Goal: Task Accomplishment & Management: Complete application form

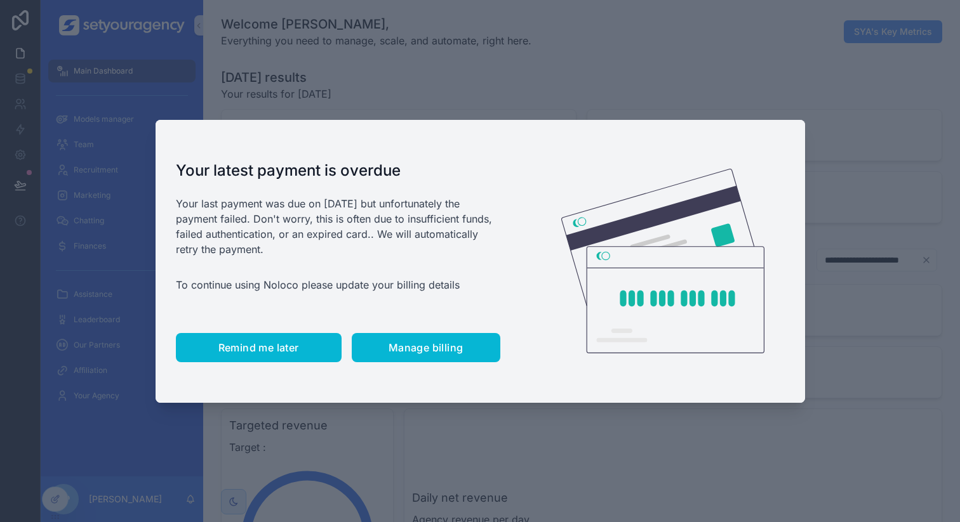
scroll to position [0, 4306]
click at [282, 354] on span "Remind me later" at bounding box center [258, 348] width 81 height 13
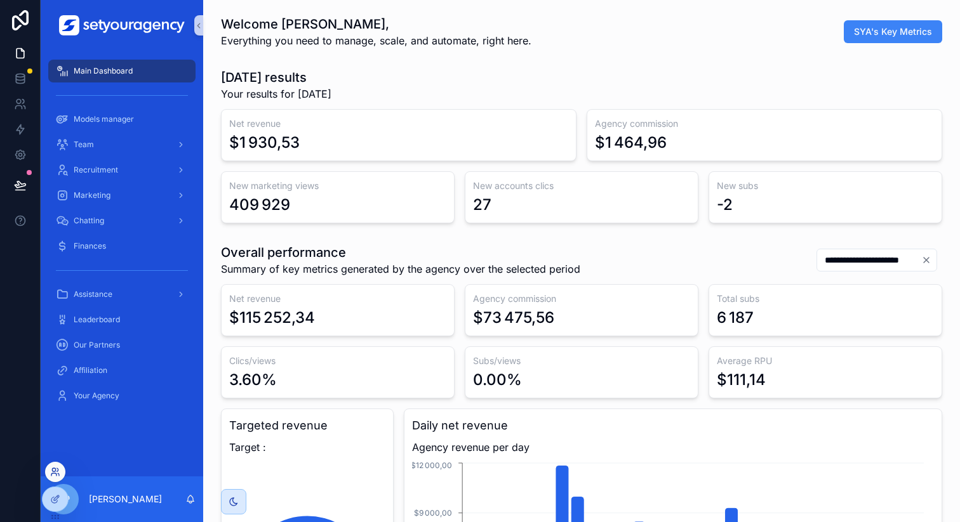
click at [53, 472] on icon at bounding box center [53, 469] width 3 height 3
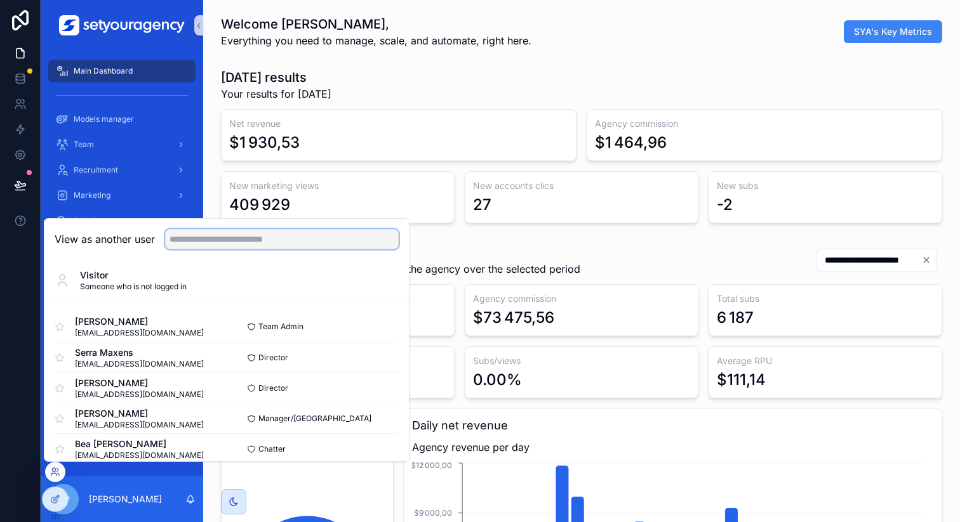
click at [262, 239] on input "text" at bounding box center [282, 239] width 234 height 20
type input "***"
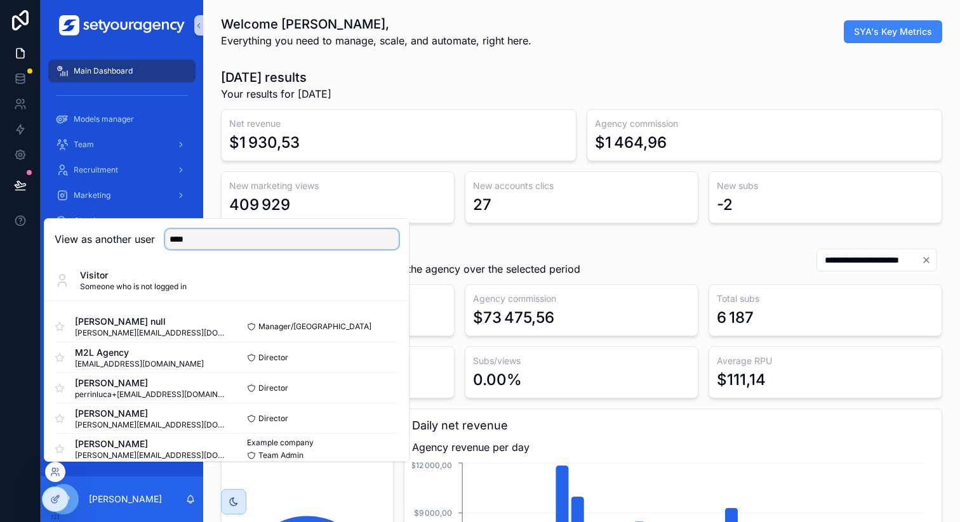
scroll to position [13, 0]
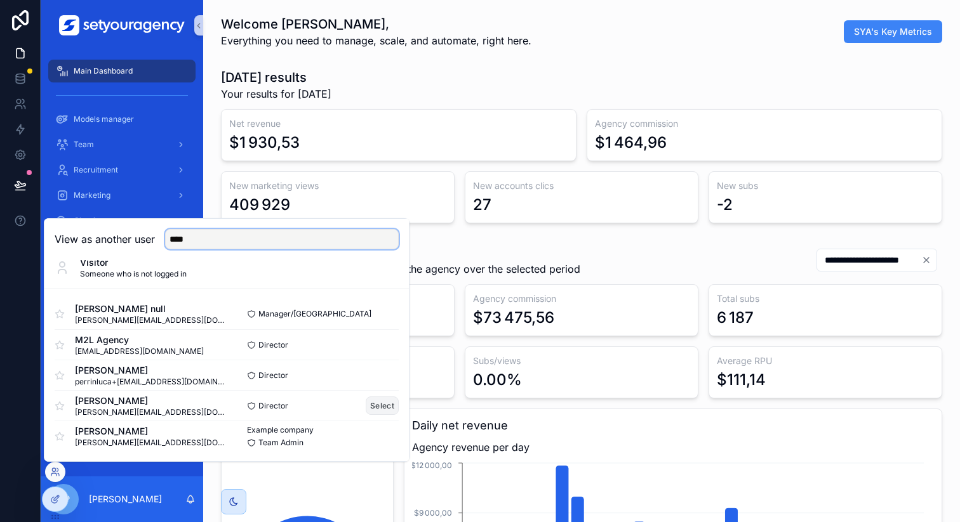
type input "****"
click at [366, 408] on button "Select" at bounding box center [382, 406] width 33 height 18
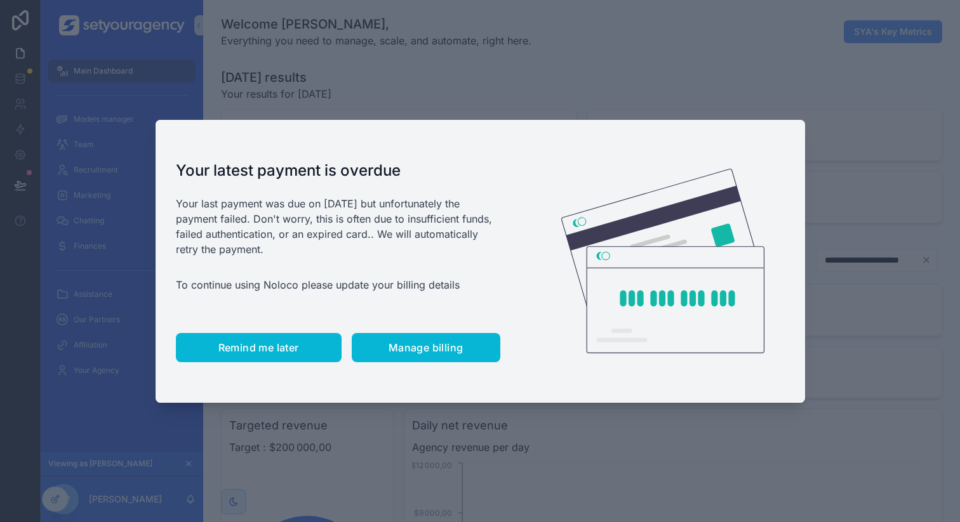
scroll to position [0, 4306]
click at [269, 345] on span "Remind me later" at bounding box center [258, 348] width 81 height 13
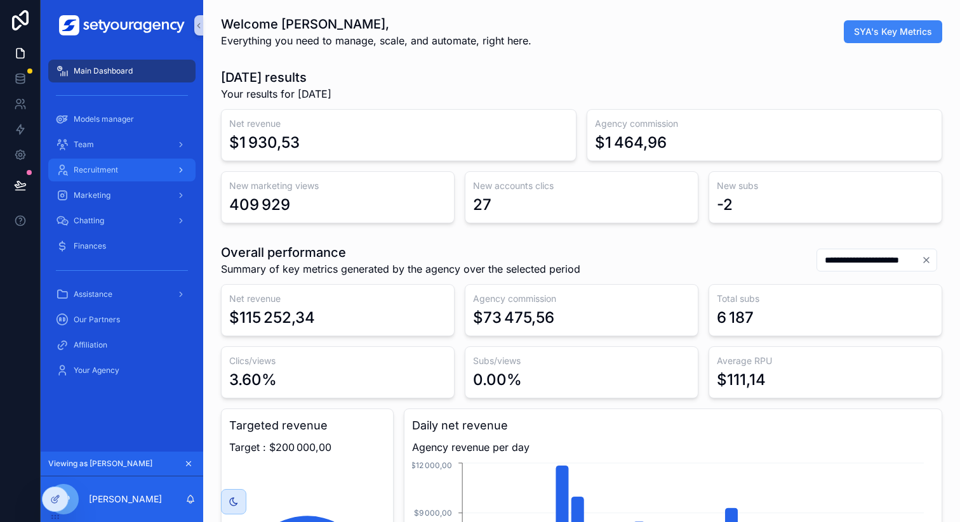
click at [143, 164] on div "Recruitment" at bounding box center [122, 170] width 132 height 20
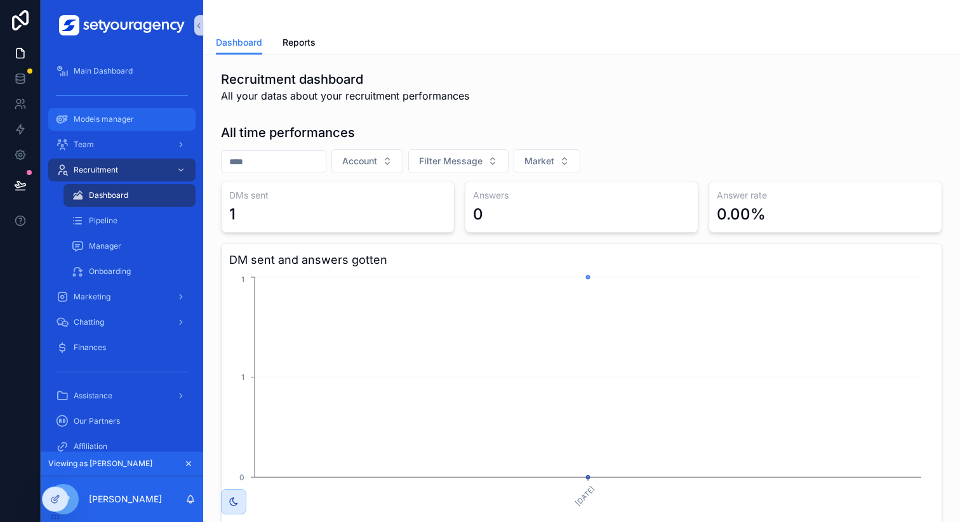
click at [131, 119] on span "Models manager" at bounding box center [104, 119] width 60 height 10
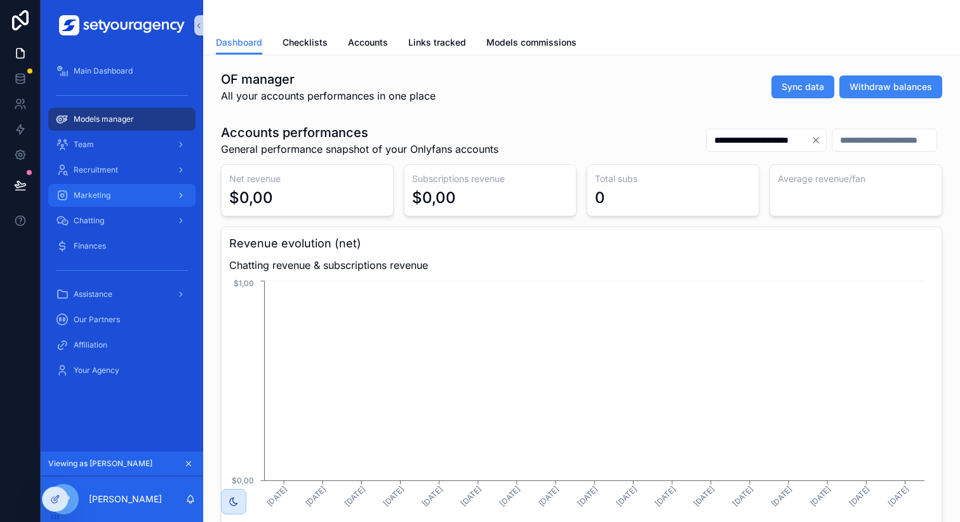
click at [136, 196] on div "Marketing" at bounding box center [122, 195] width 132 height 20
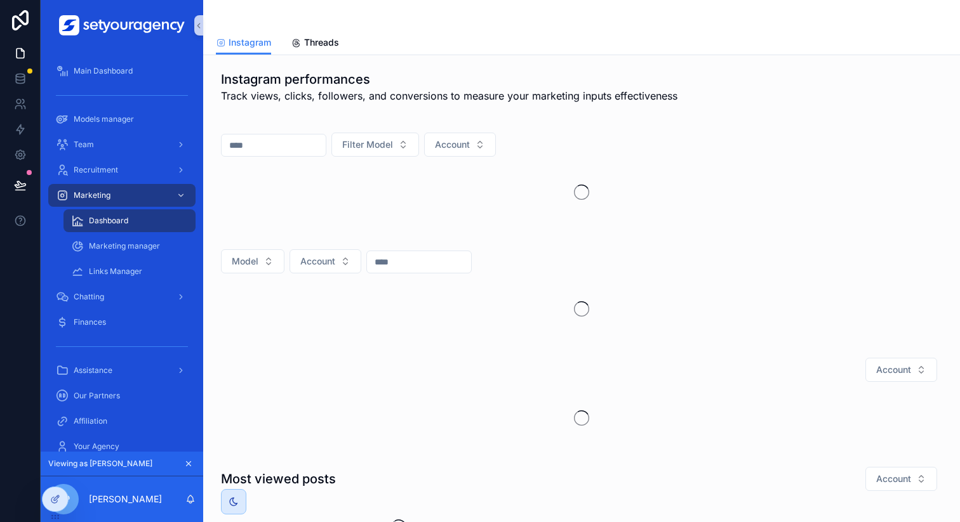
click at [136, 183] on div "Marketing Dashboard Marketing manager Links Manager" at bounding box center [122, 234] width 162 height 102
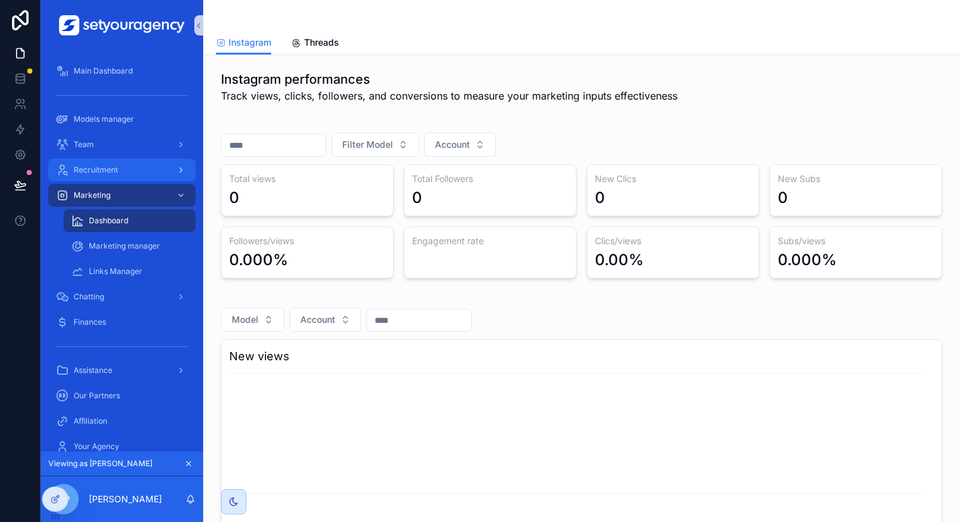
click at [137, 172] on div "Recruitment" at bounding box center [122, 170] width 132 height 20
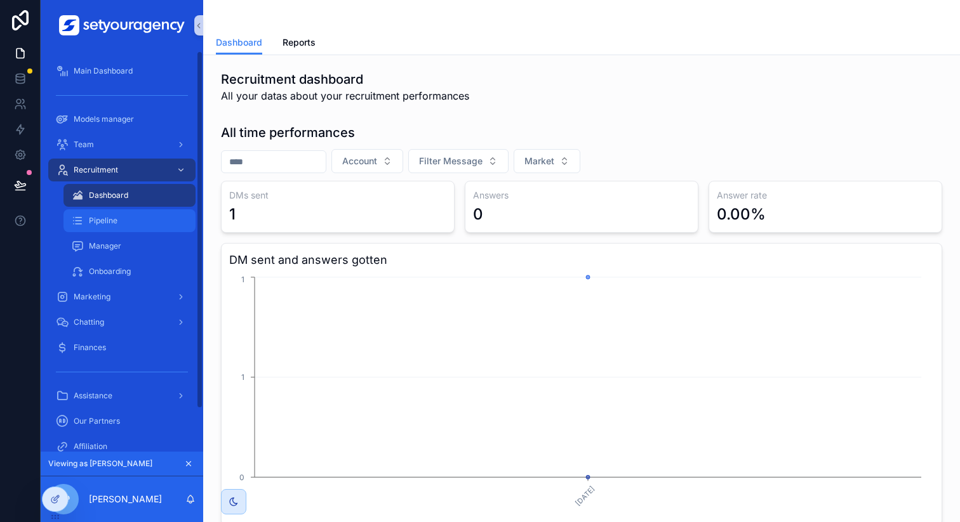
click at [125, 229] on div "Pipeline" at bounding box center [129, 221] width 117 height 20
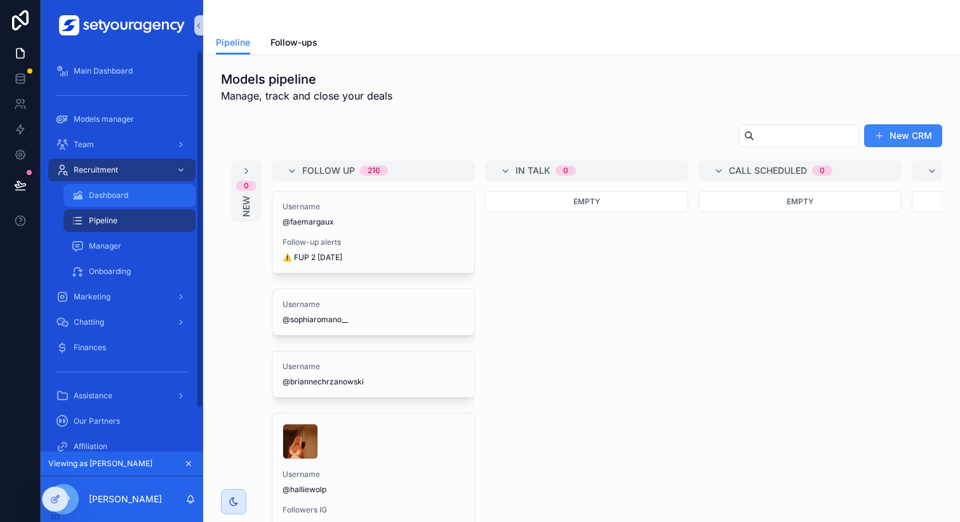
click at [130, 197] on div "Dashboard" at bounding box center [129, 195] width 117 height 20
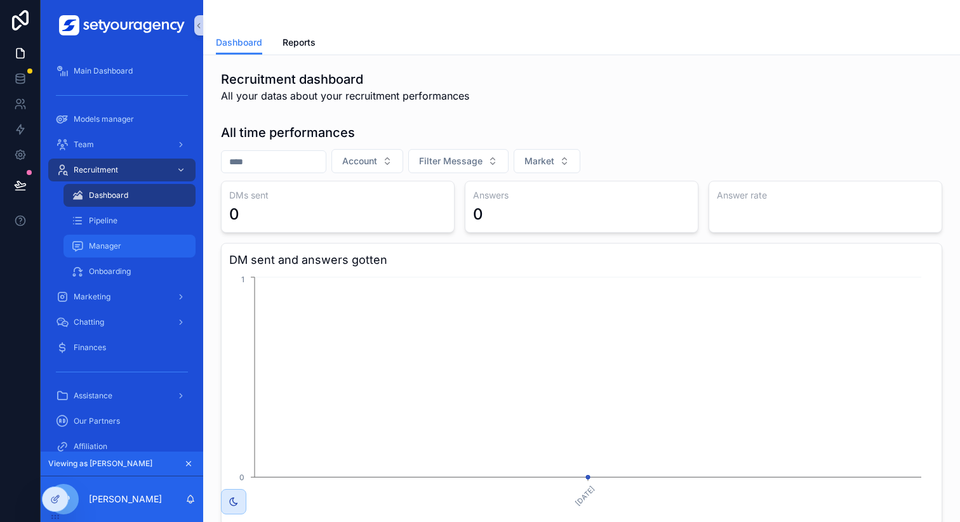
click at [132, 243] on div "Manager" at bounding box center [129, 246] width 117 height 20
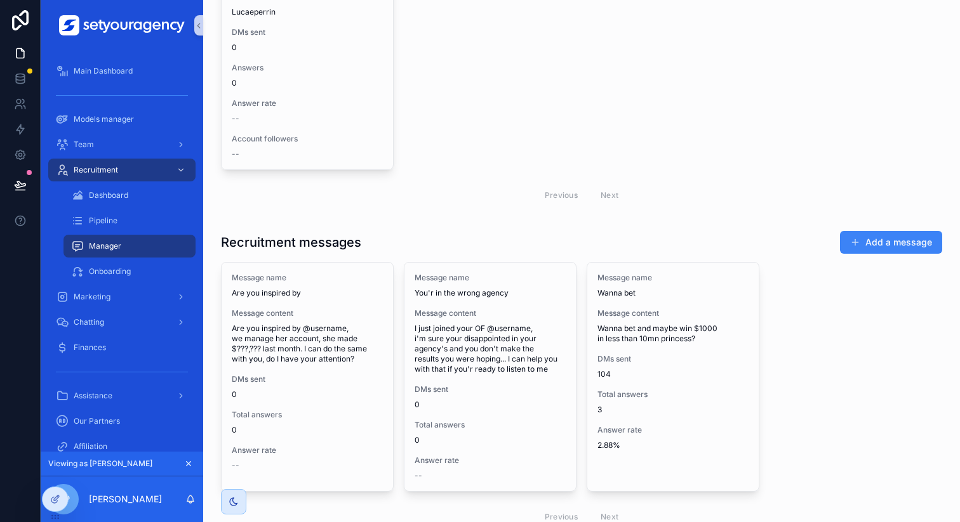
scroll to position [178, 0]
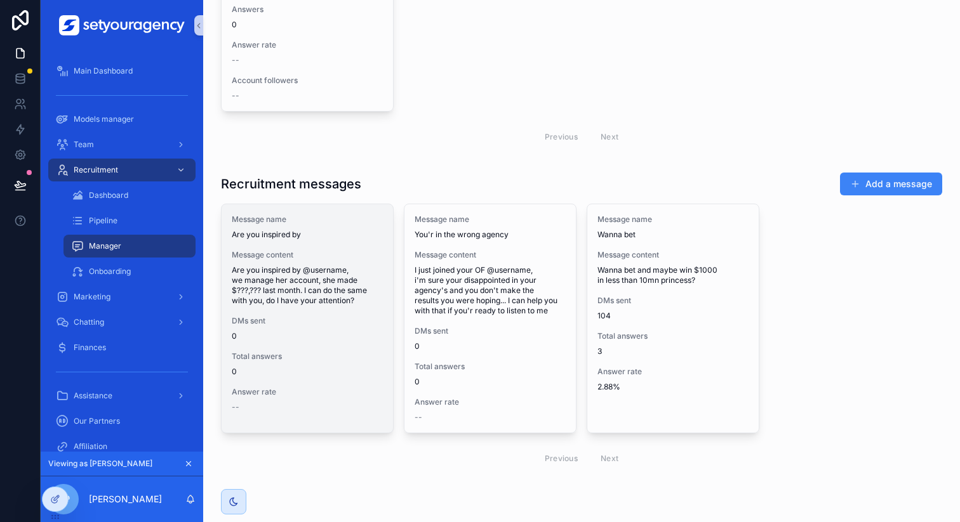
click at [315, 303] on span "Are you inspired by @username, we manage her account, she made $???,??? last mo…" at bounding box center [307, 285] width 151 height 41
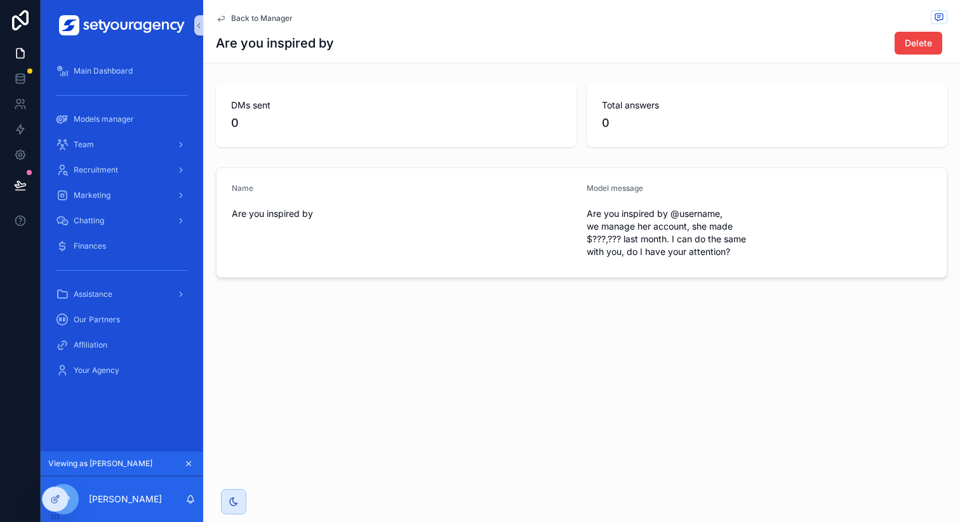
click at [637, 213] on span "Are you inspired by @username, we manage her account, she made $???,??? last mo…" at bounding box center [671, 233] width 168 height 51
click at [600, 225] on span "Are you inspired by @username, we manage her account, she made $???,??? last mo…" at bounding box center [671, 233] width 168 height 51
click at [51, 496] on icon at bounding box center [55, 499] width 10 height 10
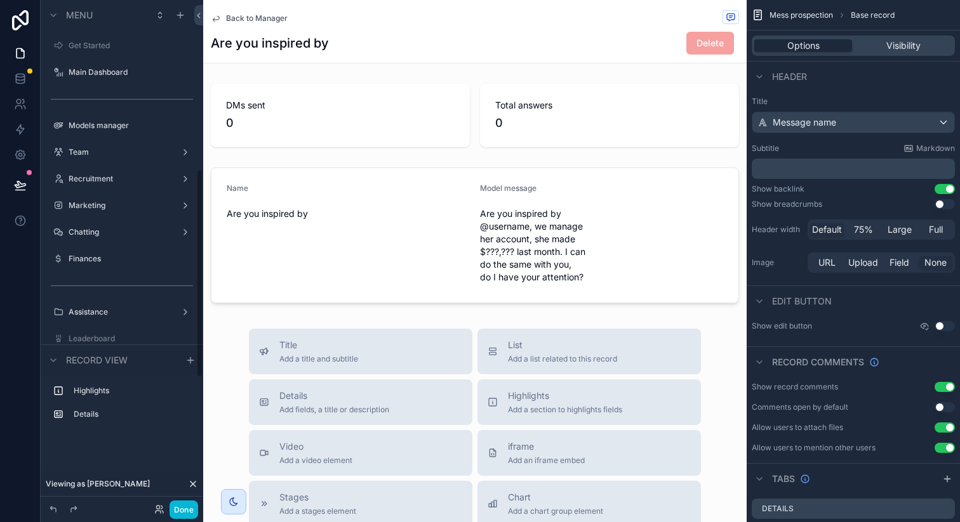
scroll to position [411, 0]
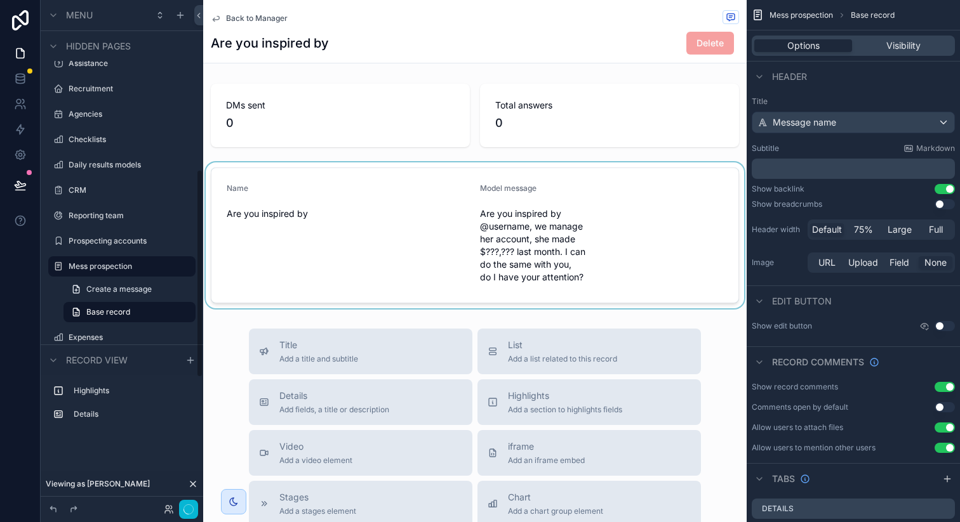
click at [599, 235] on div "scrollable content" at bounding box center [474, 235] width 543 height 146
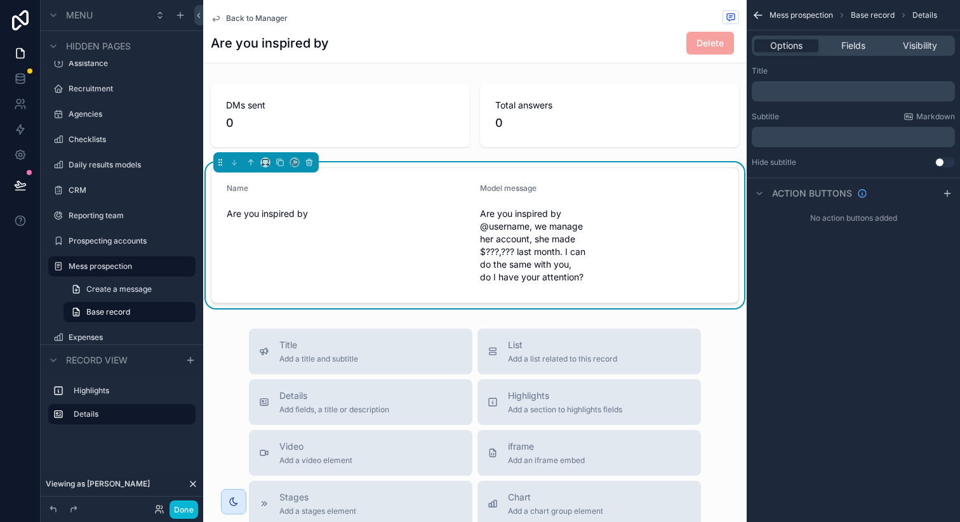
click at [848, 37] on div "Options Fields Visibility" at bounding box center [853, 46] width 203 height 20
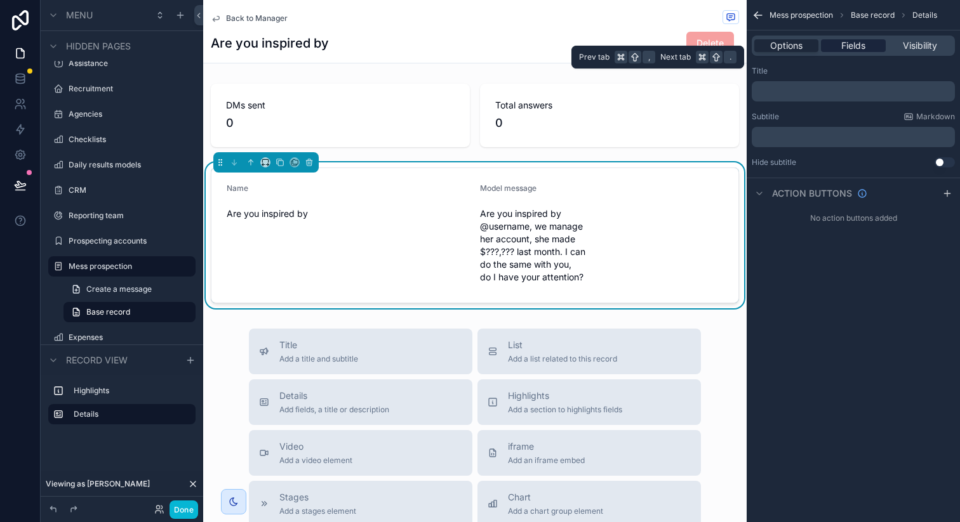
click at [850, 46] on span "Fields" at bounding box center [853, 45] width 24 height 13
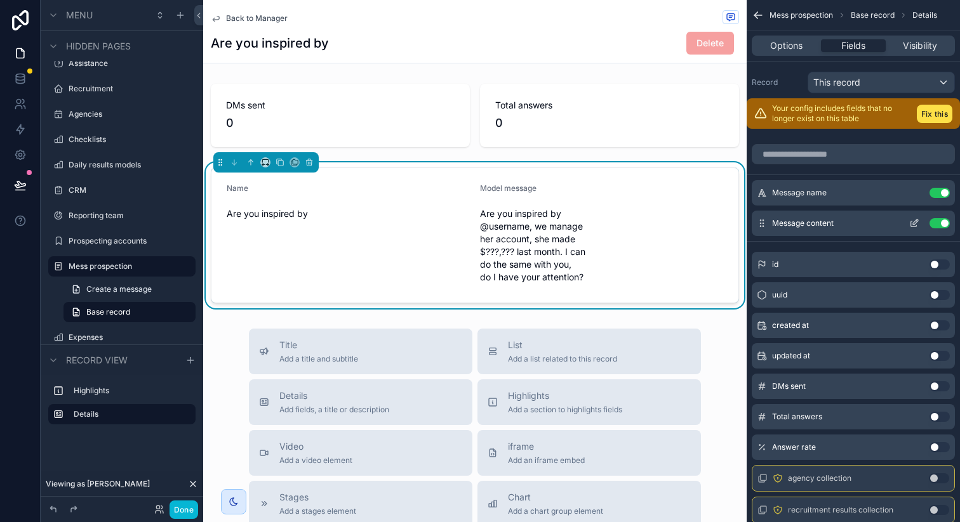
click at [912, 222] on icon "scrollable content" at bounding box center [914, 223] width 10 height 10
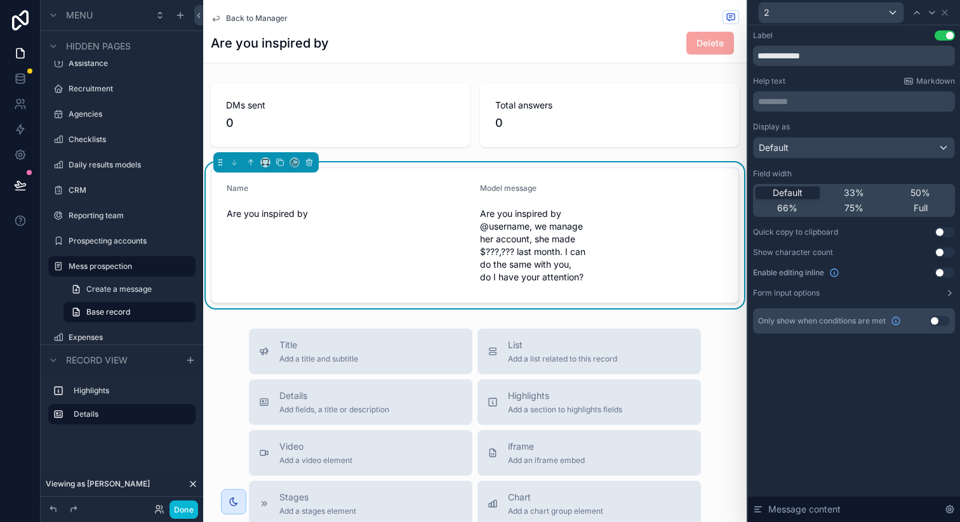
click at [940, 272] on button "Use setting" at bounding box center [944, 273] width 20 height 10
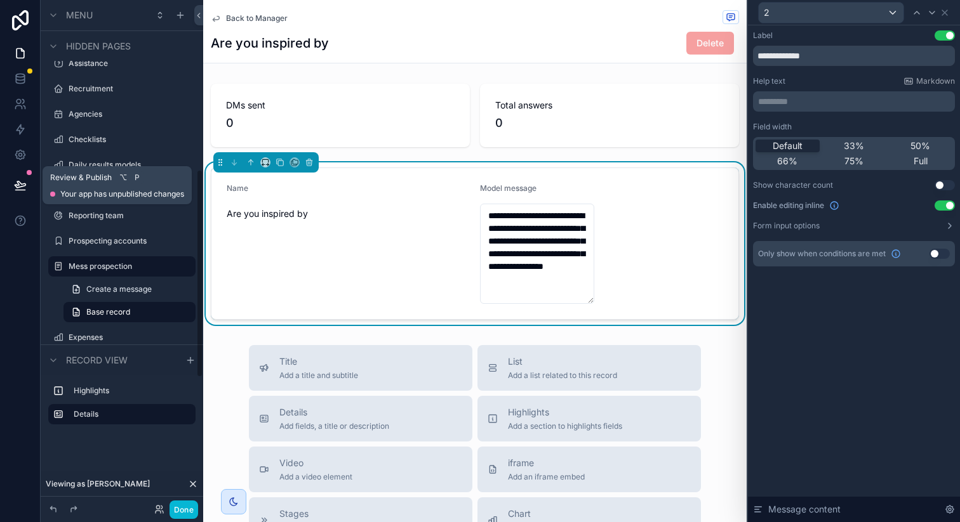
click at [22, 185] on icon at bounding box center [20, 185] width 13 height 13
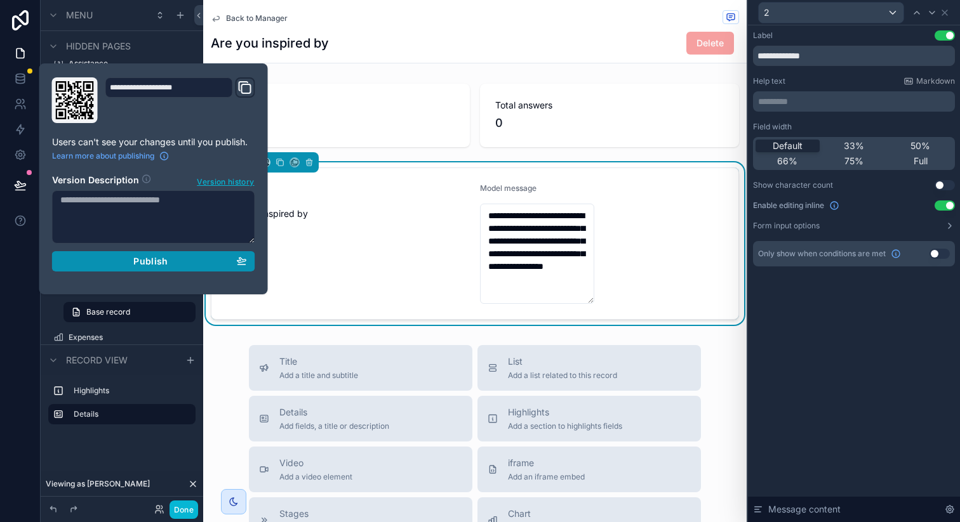
click at [152, 258] on span "Publish" at bounding box center [150, 261] width 34 height 11
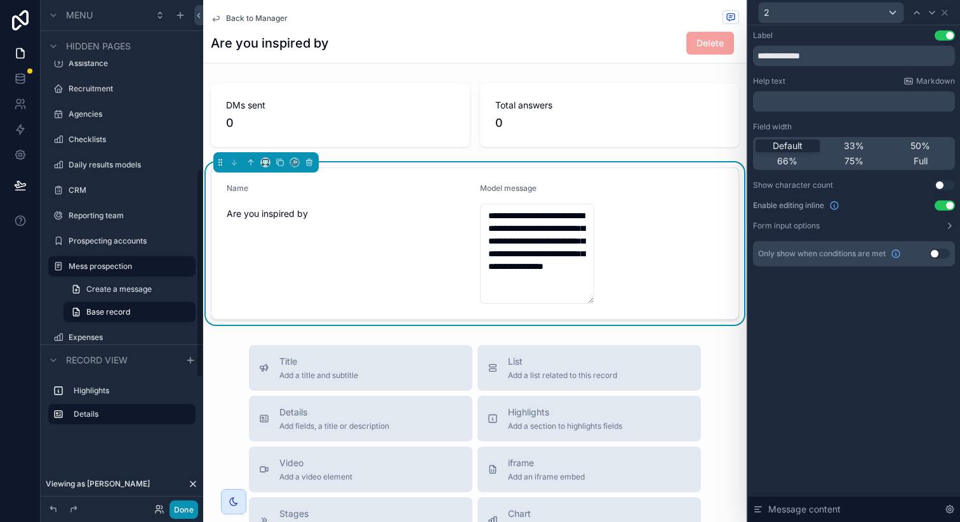
click at [187, 509] on button "Done" at bounding box center [183, 510] width 29 height 18
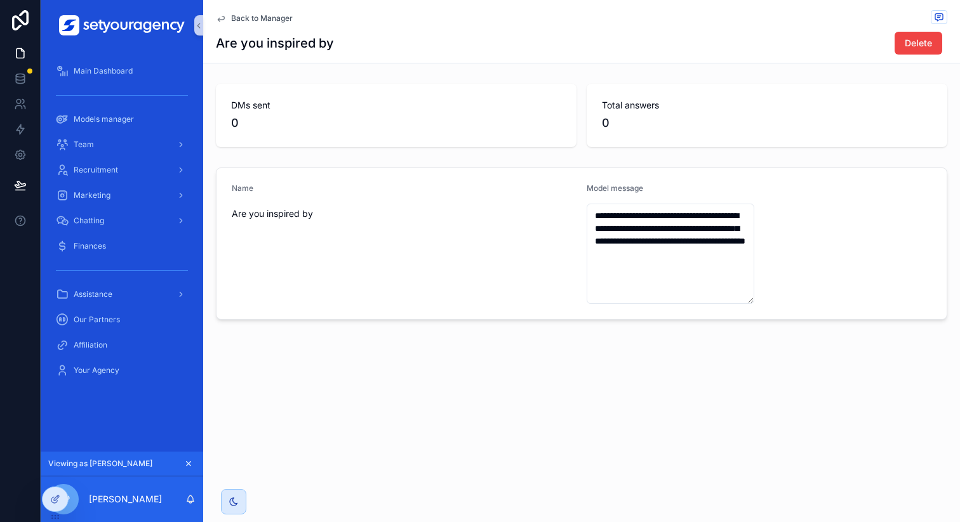
click at [760, 241] on form "**********" at bounding box center [581, 243] width 730 height 151
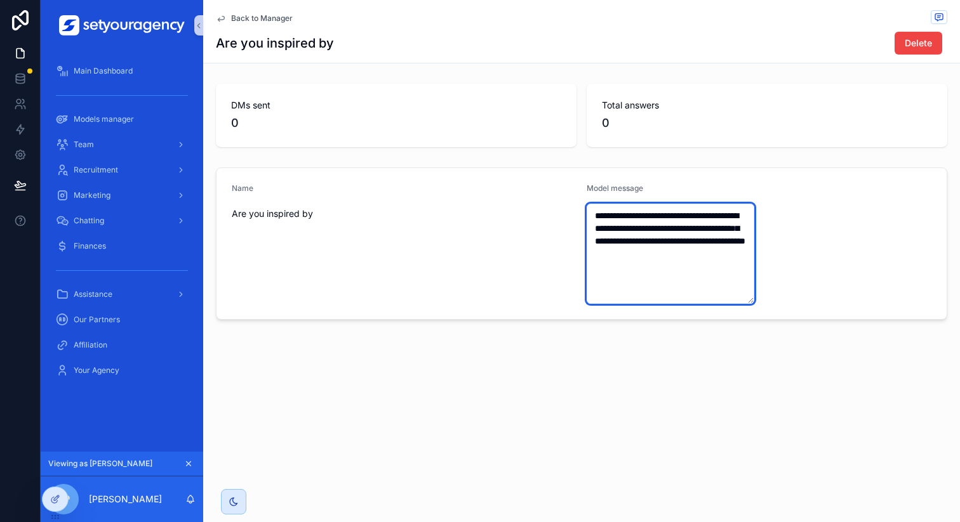
click at [726, 248] on textarea "**********" at bounding box center [671, 254] width 168 height 100
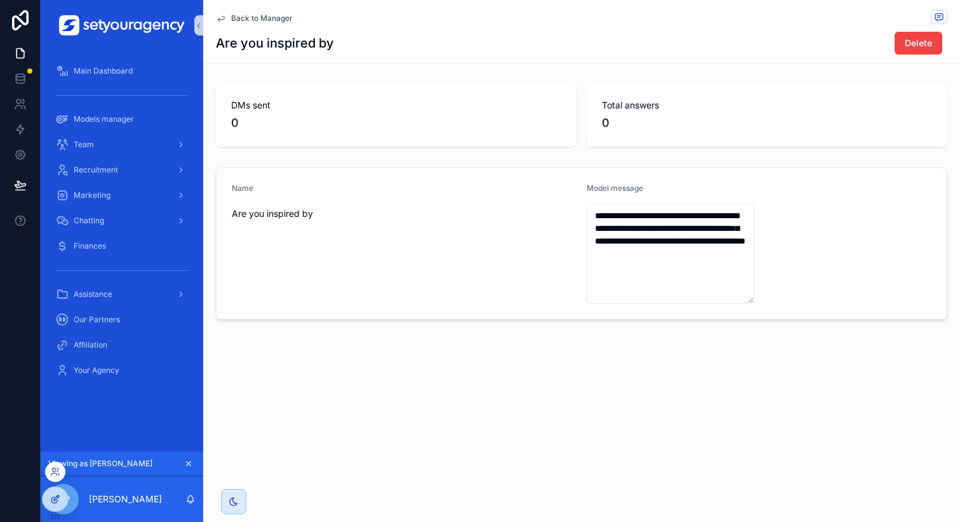
click at [56, 501] on icon at bounding box center [55, 499] width 10 height 10
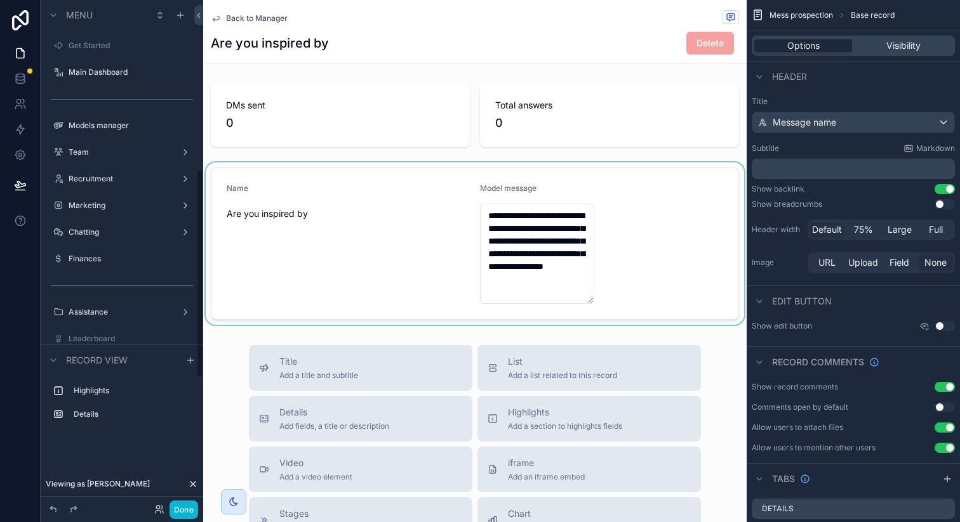
scroll to position [411, 0]
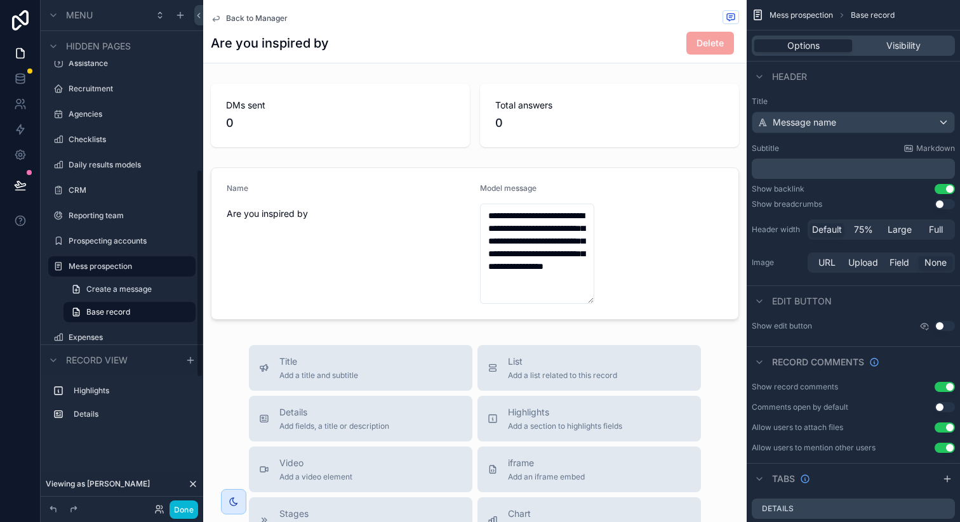
click at [666, 249] on div "scrollable content" at bounding box center [474, 243] width 543 height 162
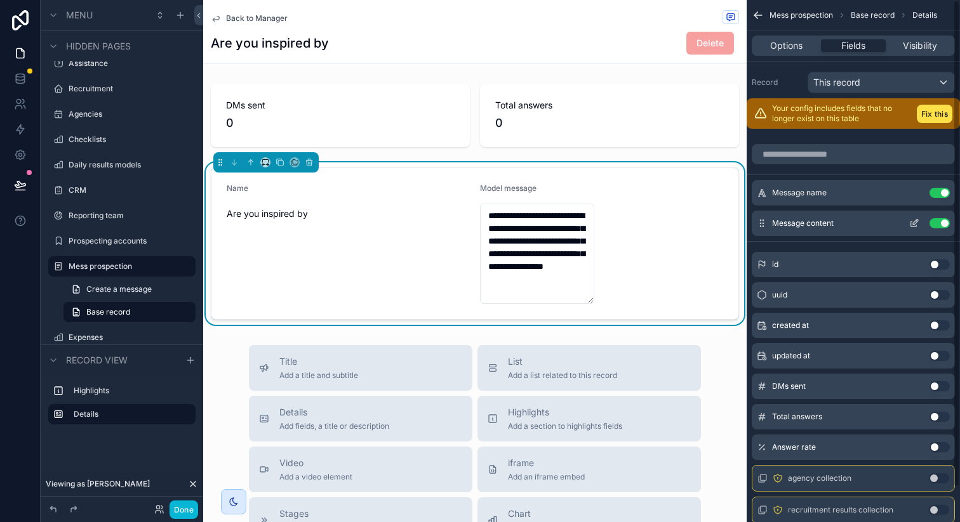
click at [913, 223] on icon "scrollable content" at bounding box center [915, 222] width 5 height 5
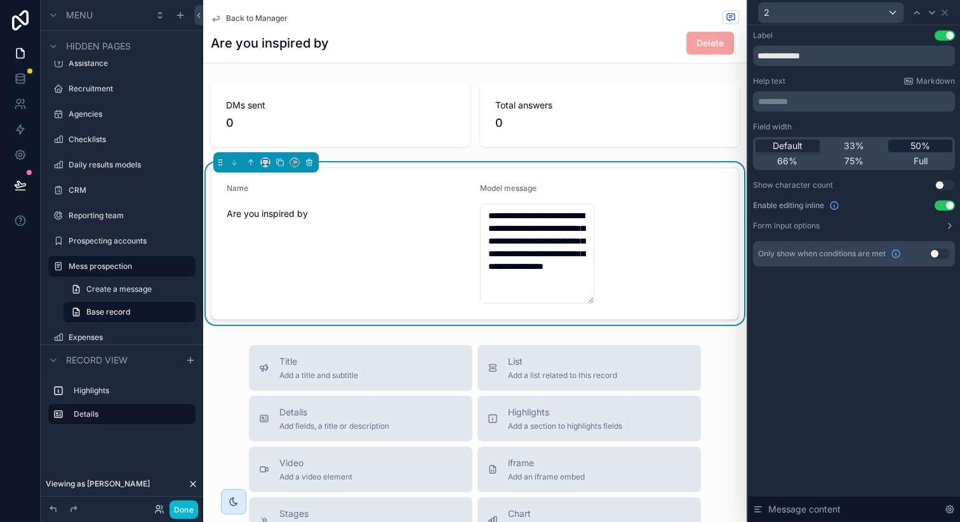
click at [918, 147] on span "50%" at bounding box center [920, 146] width 20 height 13
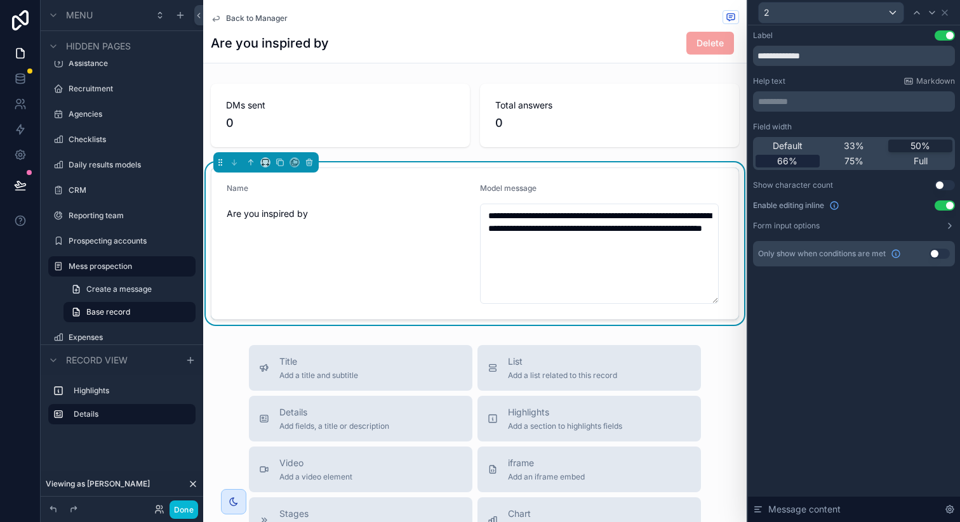
click at [775, 166] on div "66%" at bounding box center [787, 161] width 64 height 13
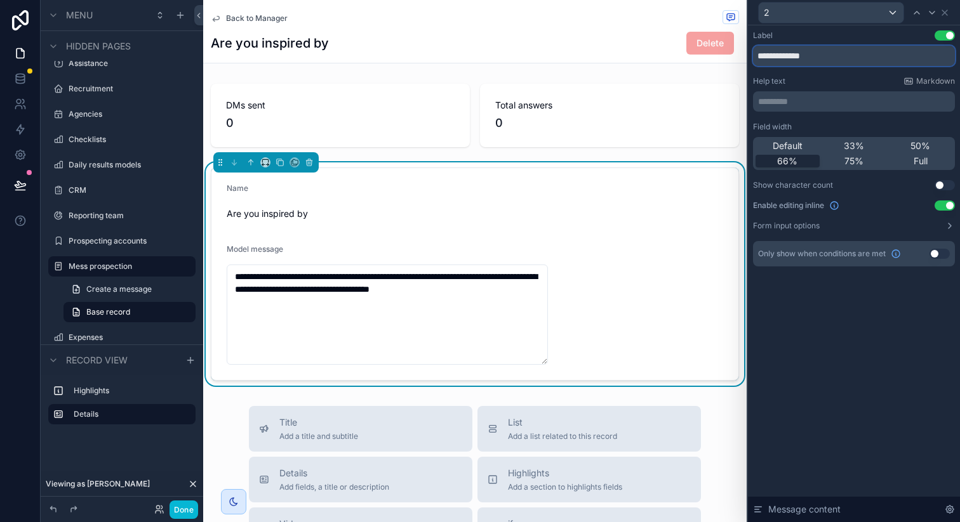
drag, startPoint x: 793, startPoint y: 58, endPoint x: 737, endPoint y: 57, distance: 55.9
click at [737, 57] on div "**********" at bounding box center [480, 261] width 960 height 522
type input "*******"
click at [922, 13] on div at bounding box center [916, 12] width 15 height 15
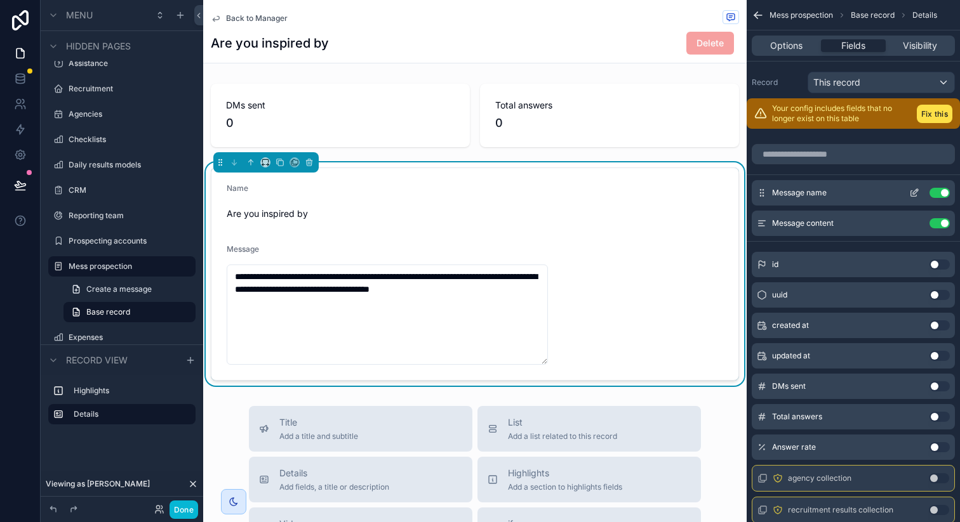
click at [913, 192] on icon "scrollable content" at bounding box center [915, 191] width 5 height 5
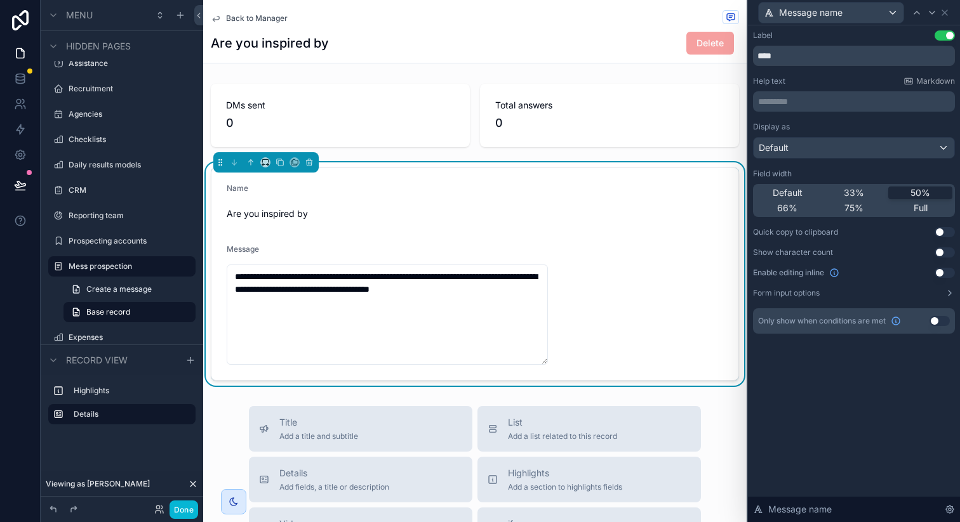
click at [944, 29] on div "Label Use setting **** Help text Markdown ********* ﻿ Display as Default Field …" at bounding box center [854, 194] width 212 height 339
click at [943, 39] on button "Use setting" at bounding box center [944, 35] width 20 height 10
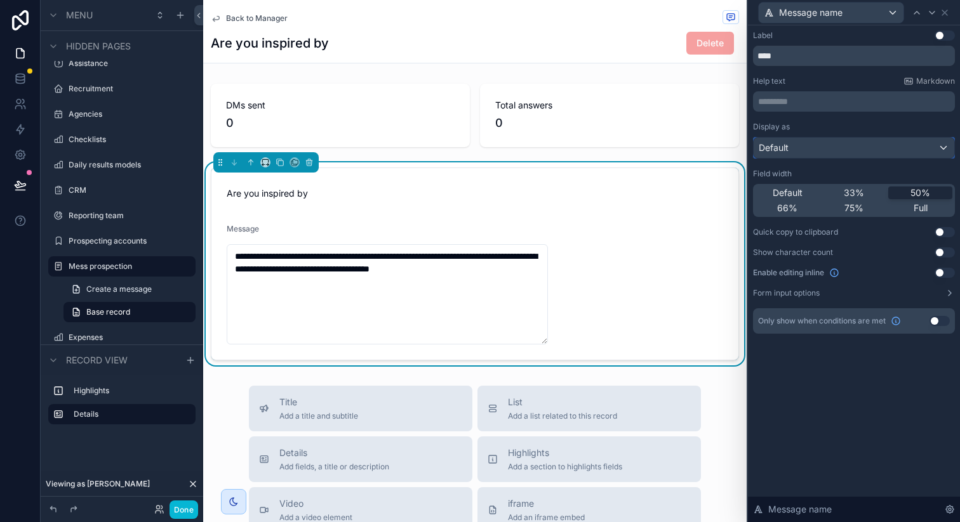
click at [792, 146] on div "Default" at bounding box center [853, 148] width 201 height 20
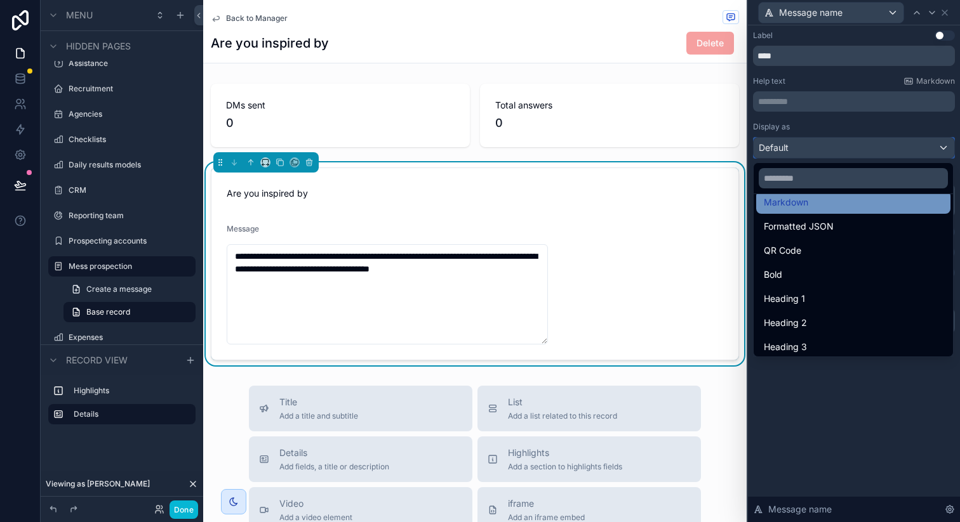
scroll to position [138, 0]
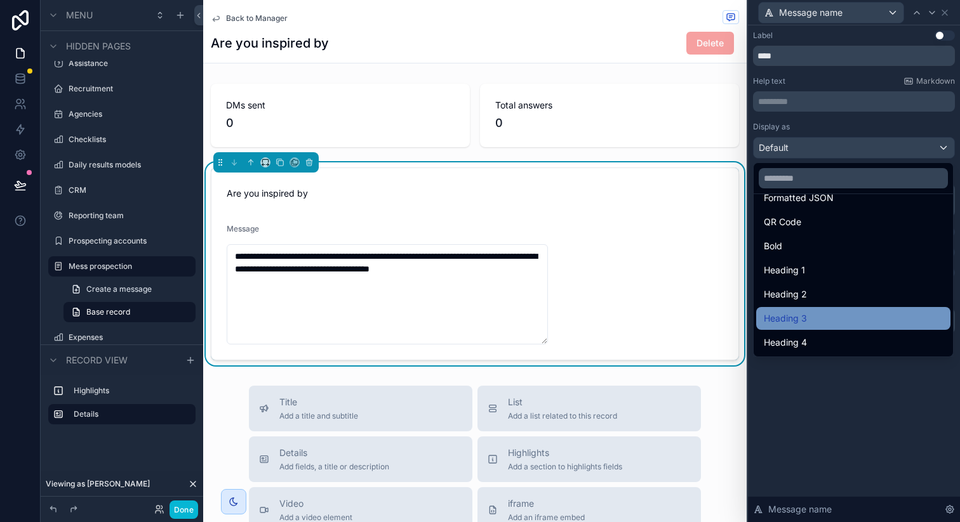
click at [804, 314] on span "Heading 3" at bounding box center [785, 318] width 43 height 15
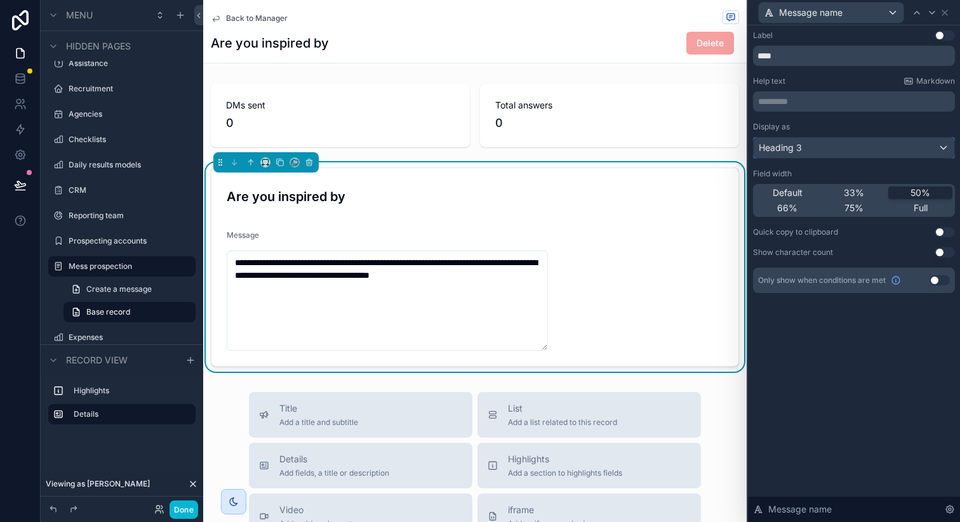
click at [814, 149] on div "Heading 3" at bounding box center [853, 148] width 201 height 20
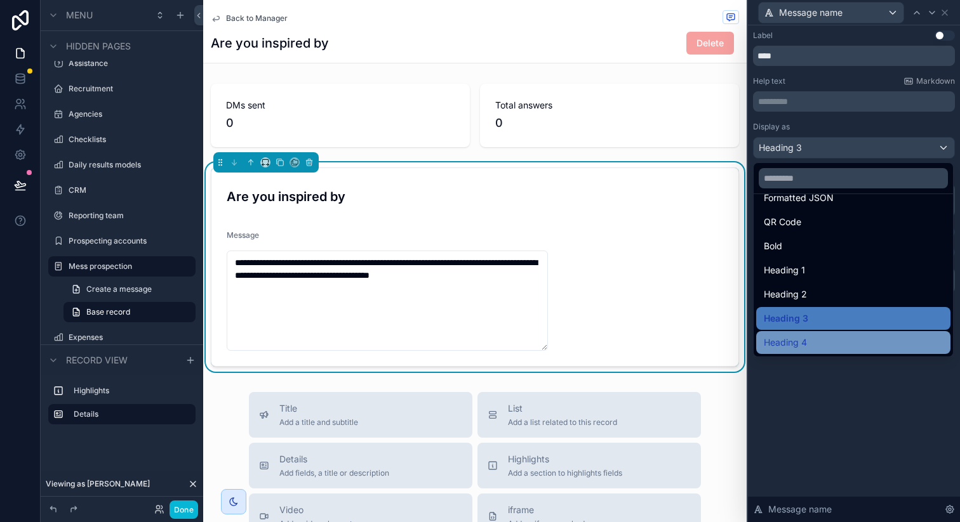
click at [809, 338] on div "Heading 4" at bounding box center [853, 342] width 179 height 15
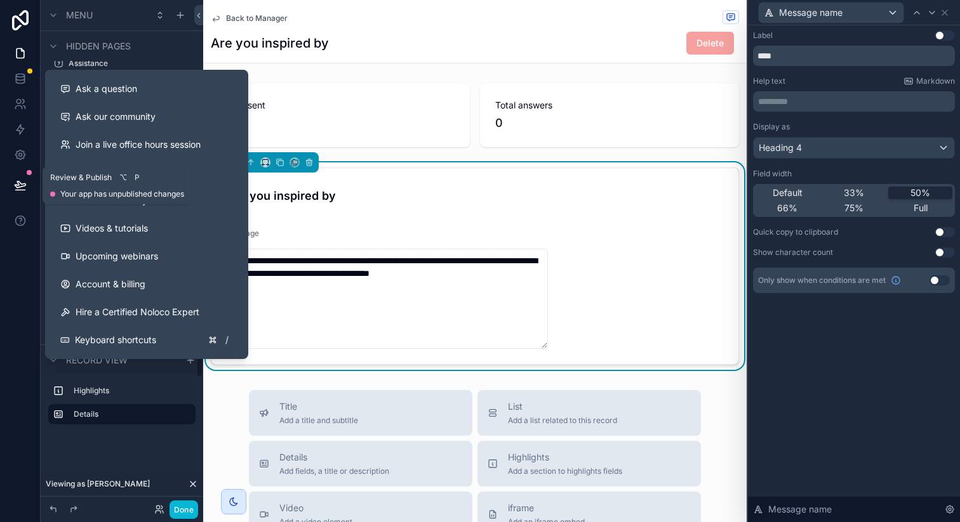
click at [20, 182] on icon at bounding box center [20, 185] width 13 height 13
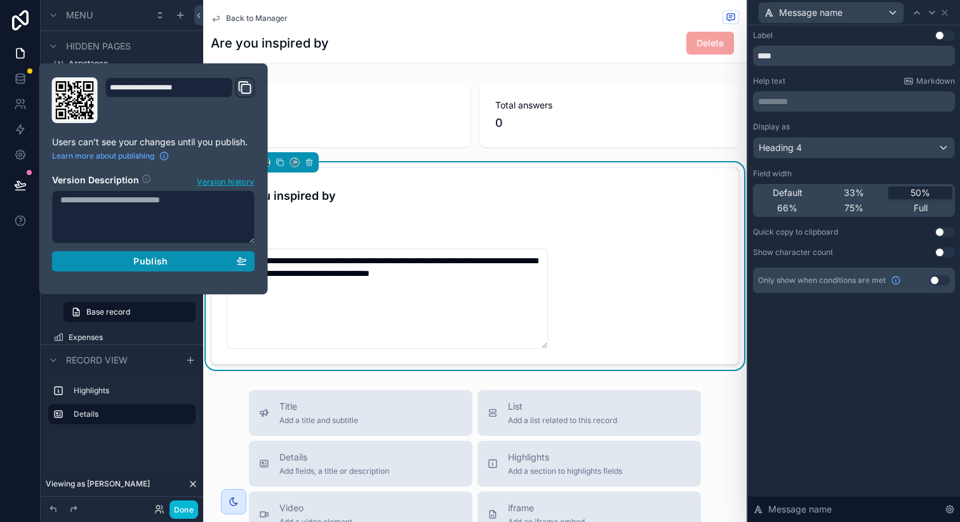
click at [239, 260] on icon "button" at bounding box center [241, 261] width 10 height 10
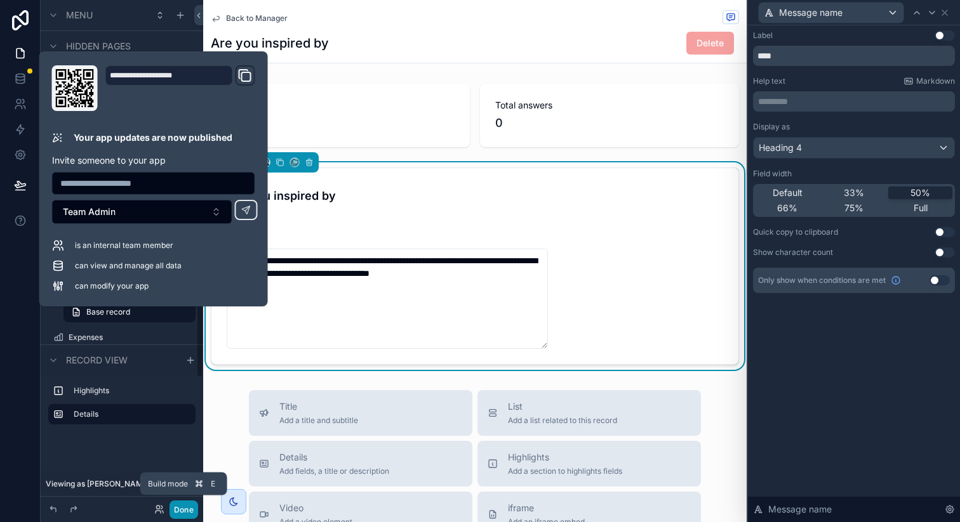
click at [185, 509] on button "Done" at bounding box center [183, 510] width 29 height 18
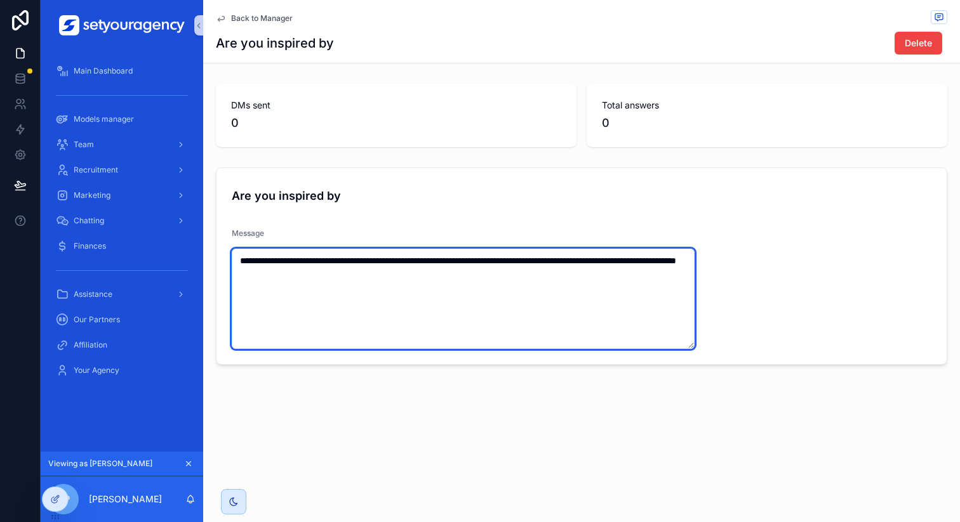
click at [454, 274] on textarea "**********" at bounding box center [463, 299] width 463 height 100
click at [348, 260] on textarea "**********" at bounding box center [463, 299] width 463 height 100
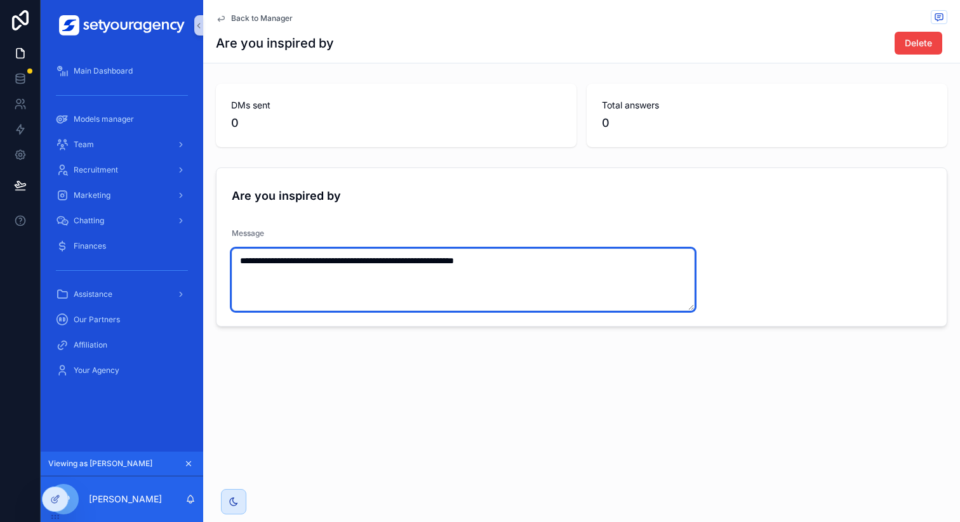
click at [454, 259] on textarea "**********" at bounding box center [463, 280] width 463 height 62
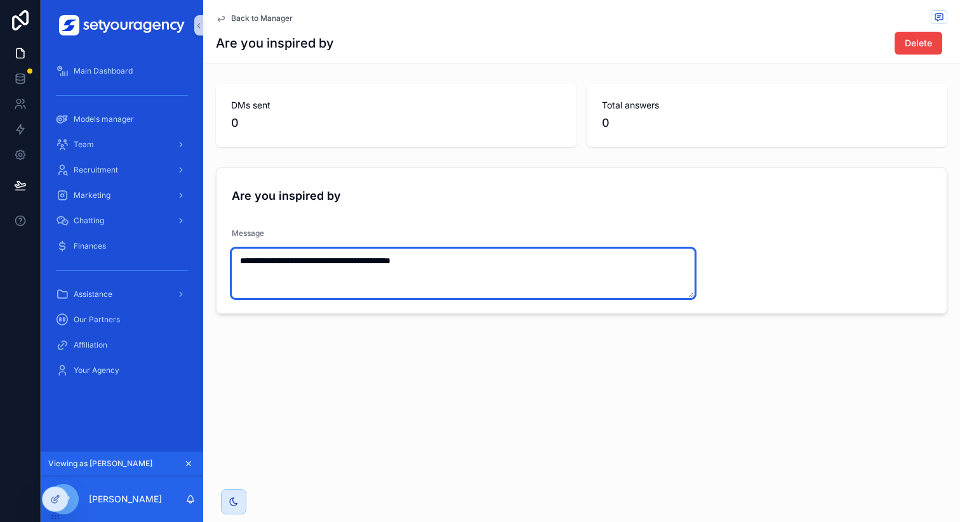
click at [417, 265] on textarea "**********" at bounding box center [463, 274] width 463 height 50
type textarea "**********"
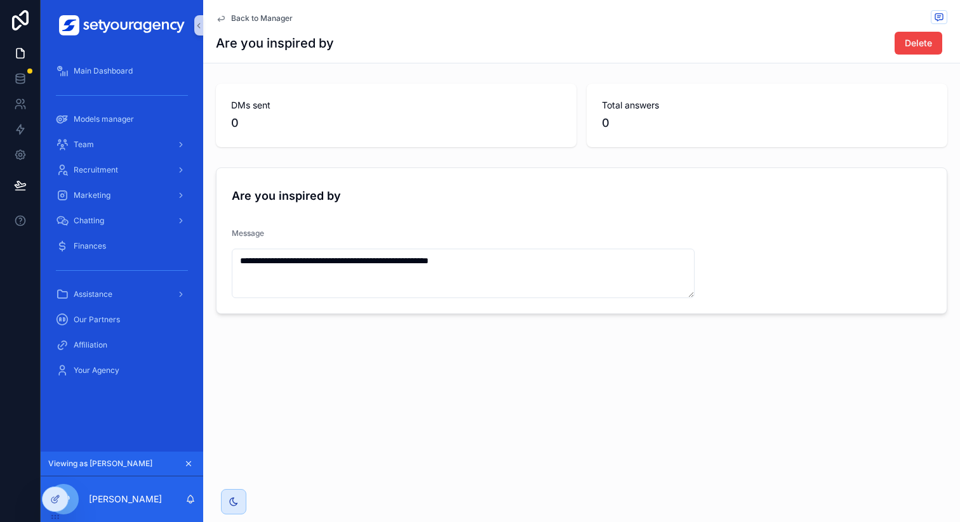
click at [250, 18] on span "Back to Manager" at bounding box center [262, 18] width 62 height 10
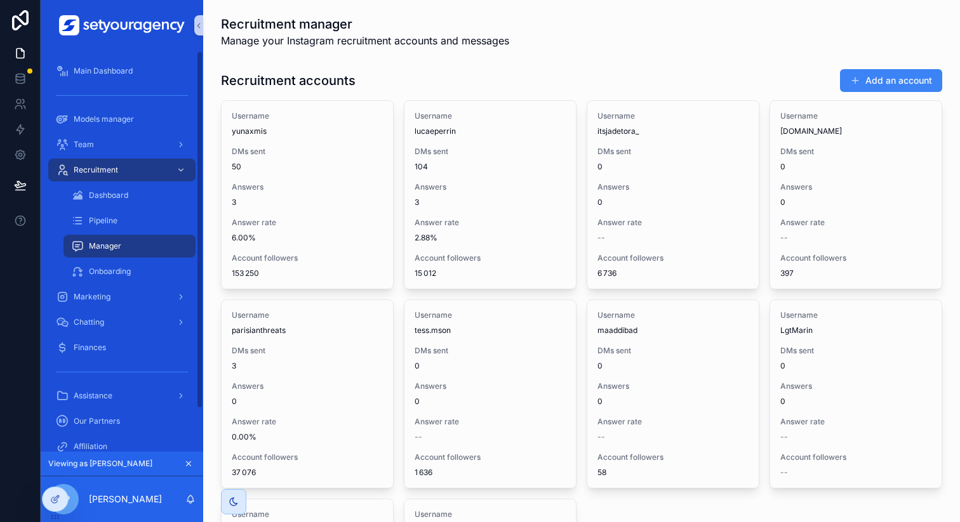
click at [124, 250] on div "Manager" at bounding box center [129, 246] width 117 height 20
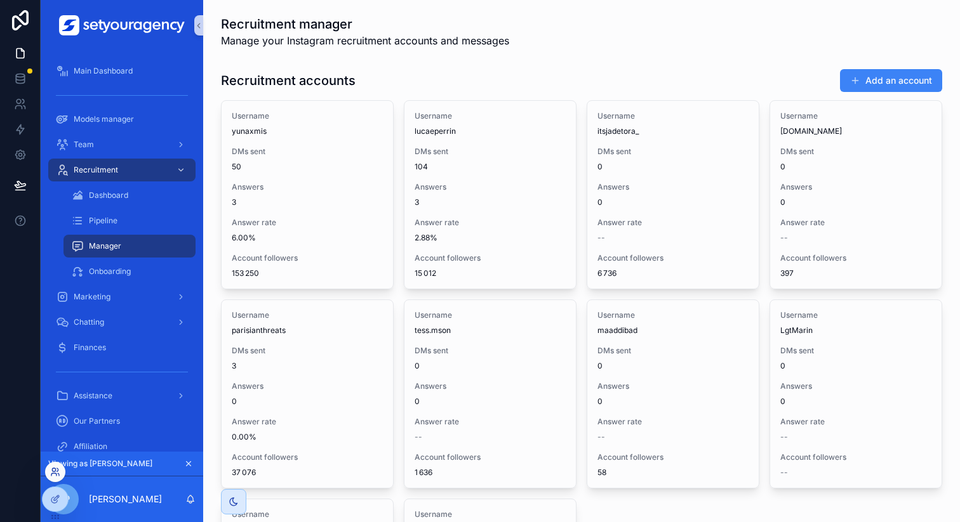
click at [55, 474] on icon at bounding box center [53, 475] width 5 height 3
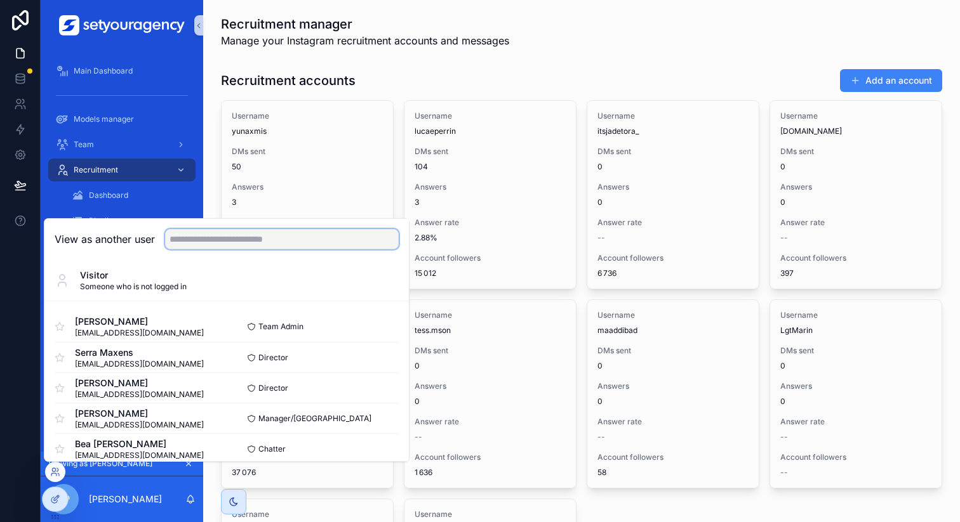
click at [230, 247] on input "text" at bounding box center [282, 239] width 234 height 20
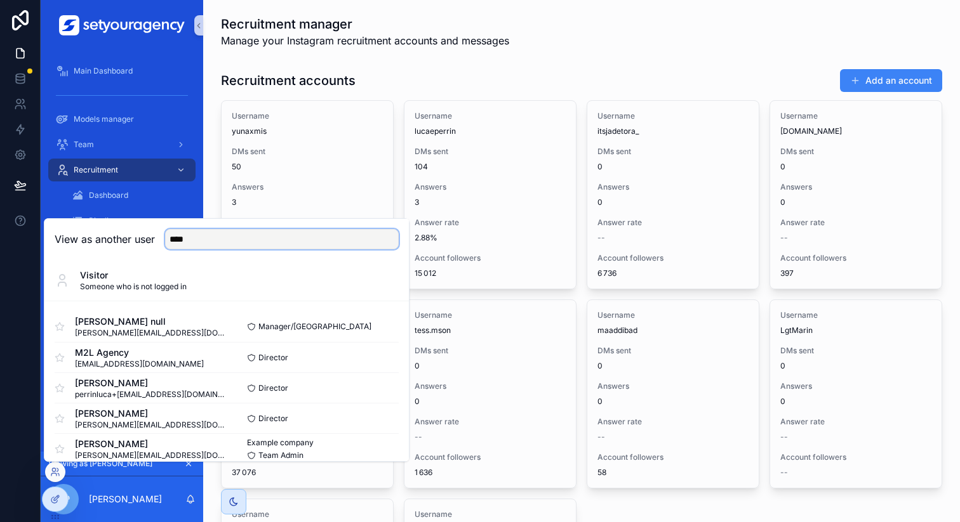
scroll to position [13, 0]
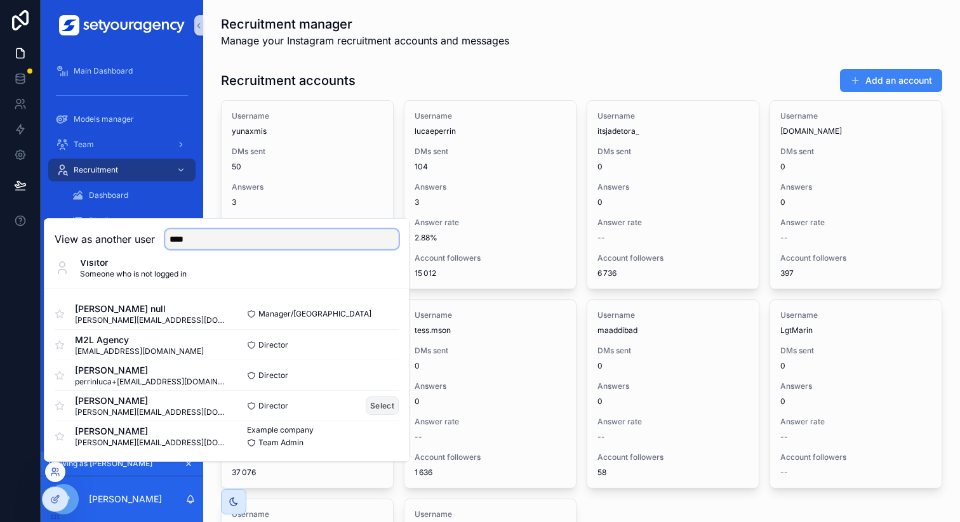
type input "****"
click at [367, 402] on button "Select" at bounding box center [382, 406] width 33 height 18
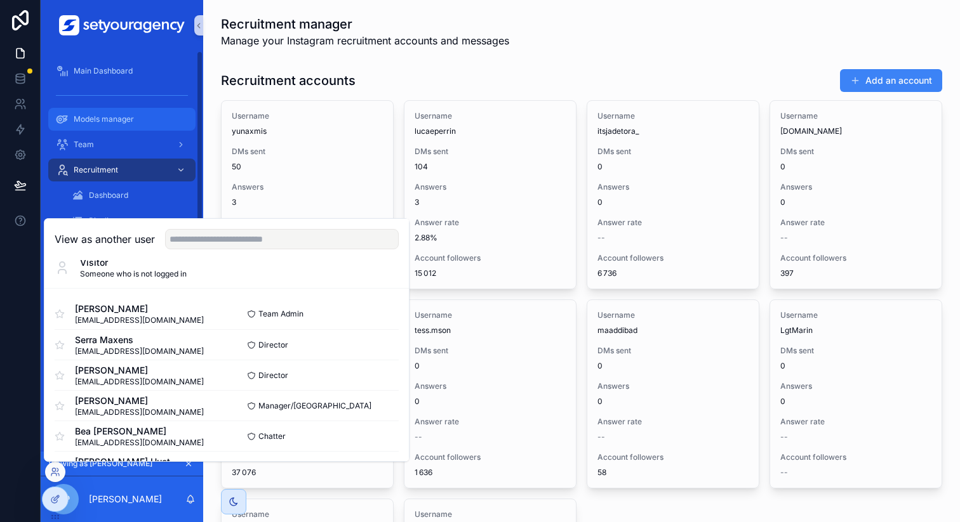
click at [133, 109] on div "Models manager" at bounding box center [122, 119] width 132 height 20
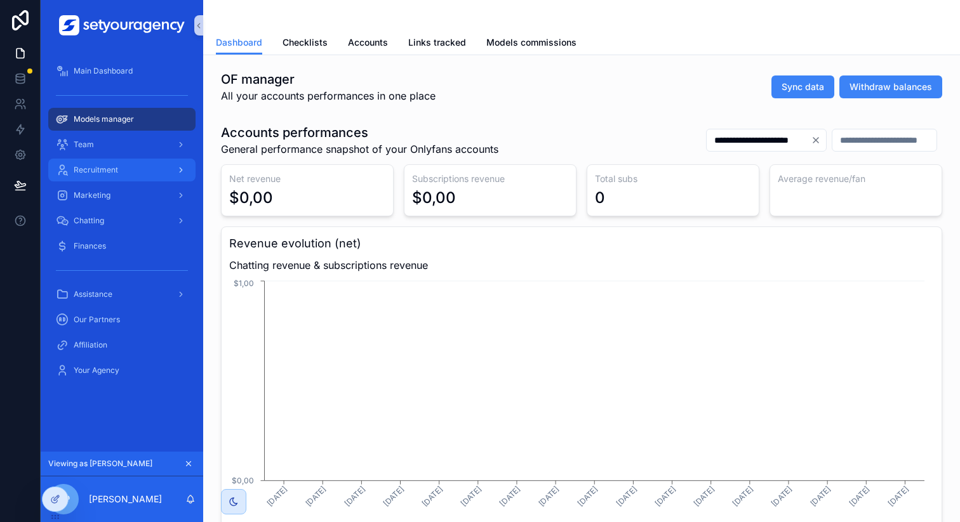
click at [131, 173] on div "Recruitment" at bounding box center [122, 170] width 132 height 20
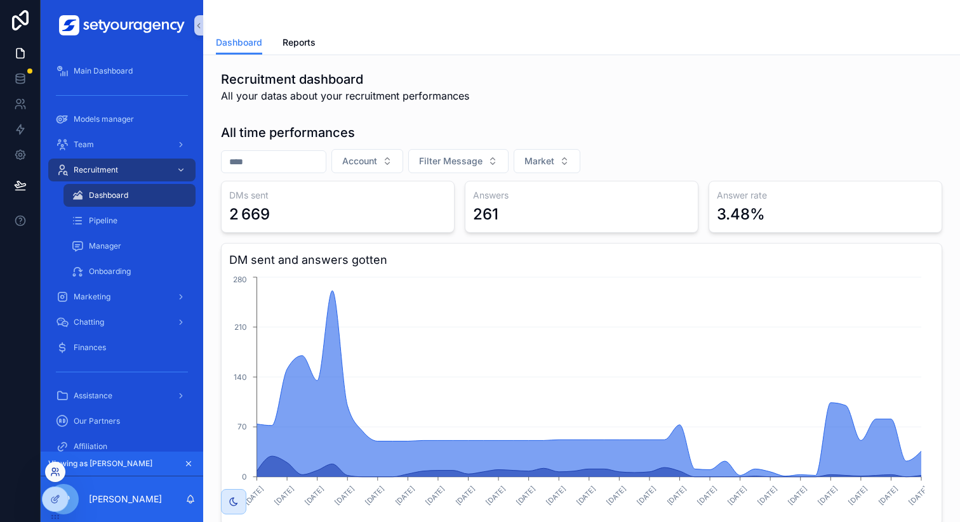
click at [55, 474] on icon at bounding box center [55, 472] width 10 height 10
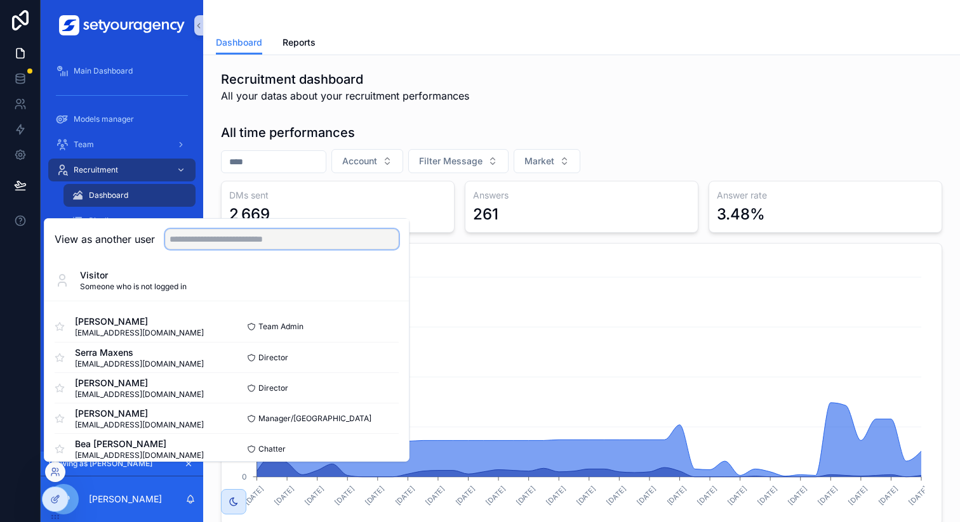
click at [237, 232] on input "text" at bounding box center [282, 239] width 234 height 20
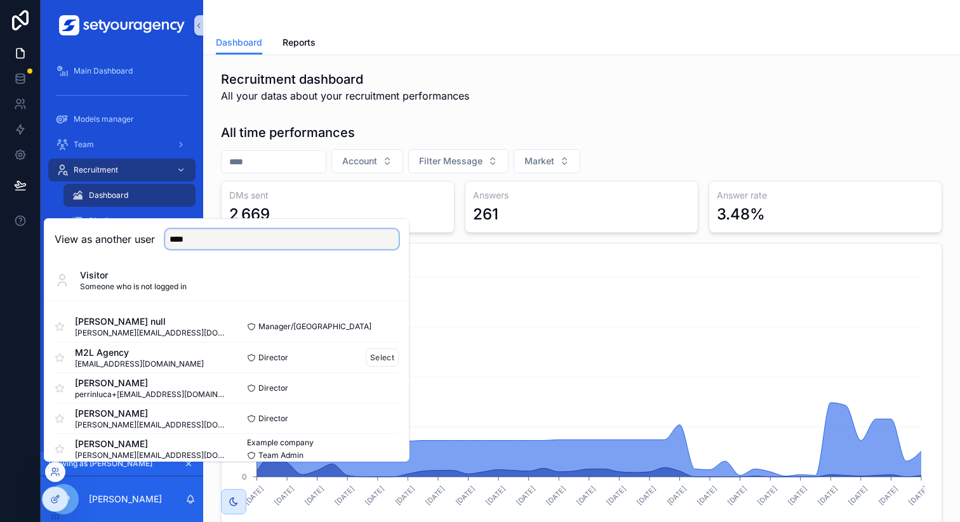
scroll to position [13, 0]
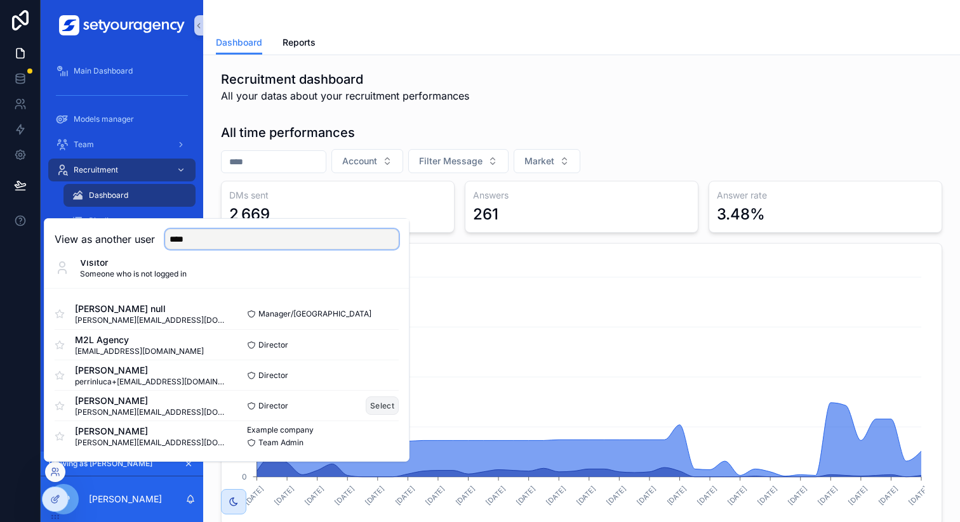
type input "****"
click at [366, 404] on button "Select" at bounding box center [382, 406] width 33 height 18
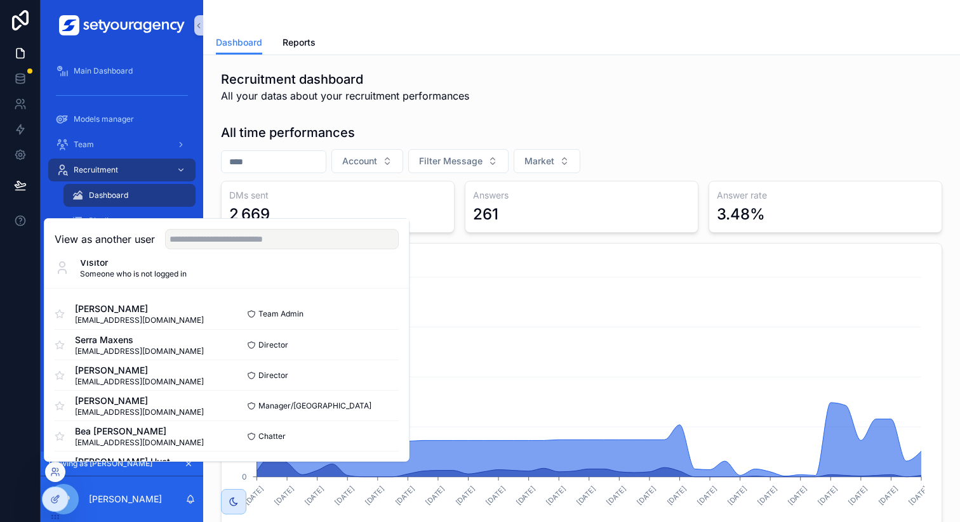
click at [653, 70] on div "Recruitment dashboard All your datas about your recruitment performances" at bounding box center [581, 86] width 721 height 33
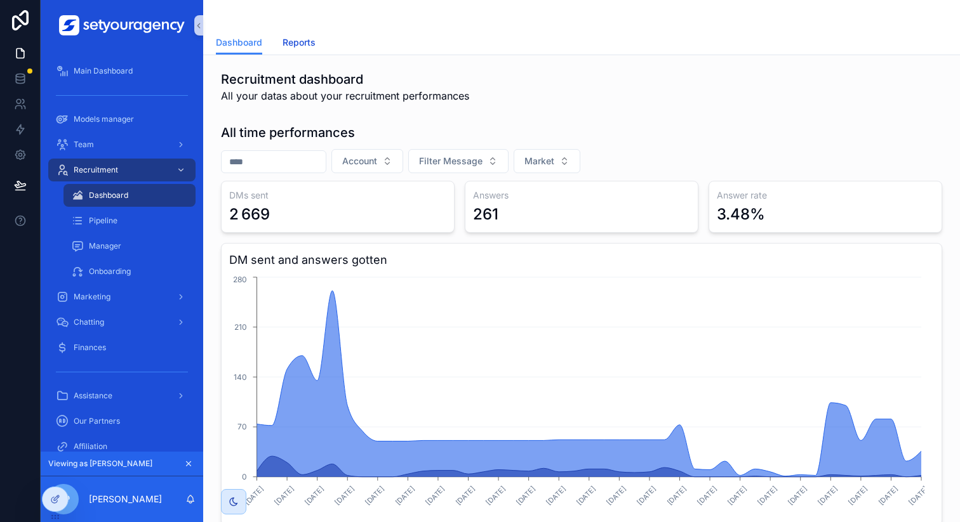
click at [284, 45] on span "Reports" at bounding box center [298, 42] width 33 height 13
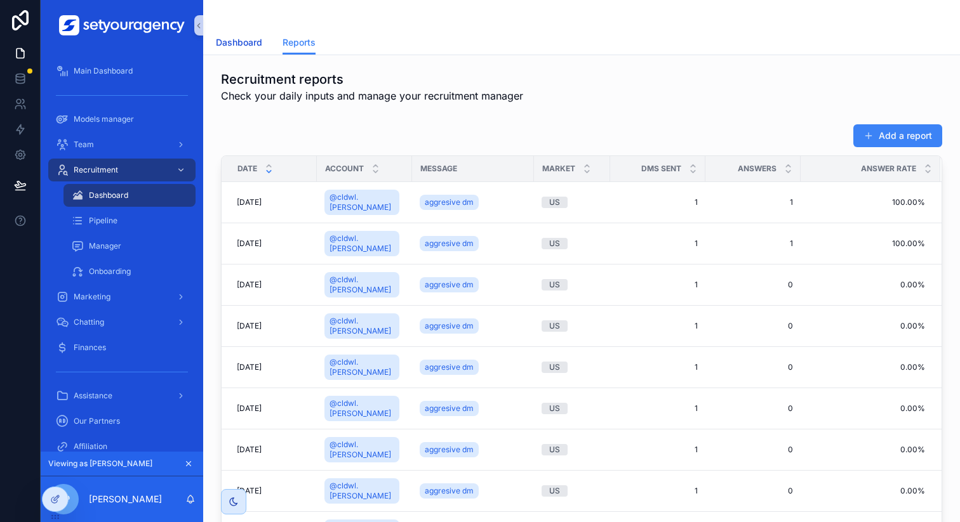
click at [237, 44] on span "Dashboard" at bounding box center [239, 42] width 46 height 13
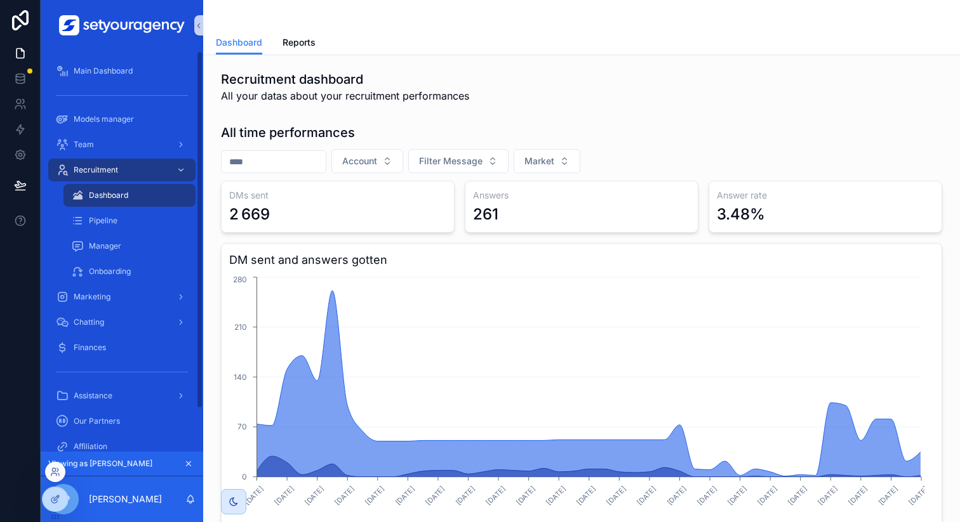
click at [56, 465] on div at bounding box center [55, 472] width 20 height 20
click at [54, 472] on icon at bounding box center [55, 472] width 10 height 10
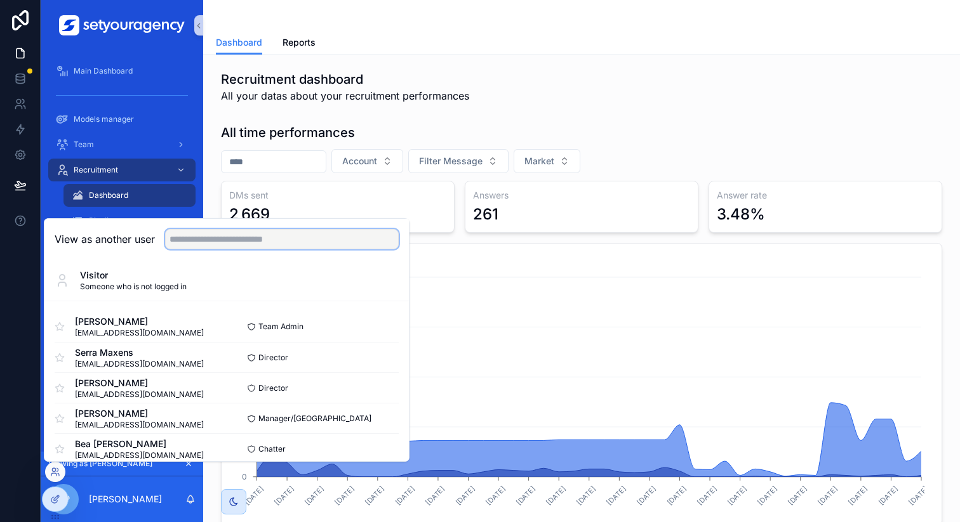
click at [287, 231] on input "text" at bounding box center [282, 239] width 234 height 20
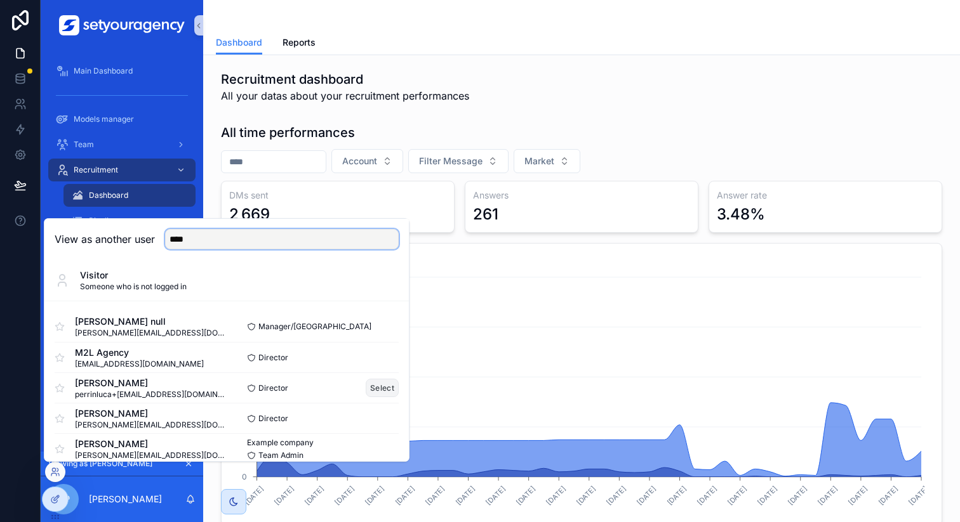
type input "****"
click at [366, 392] on button "Select" at bounding box center [382, 388] width 33 height 18
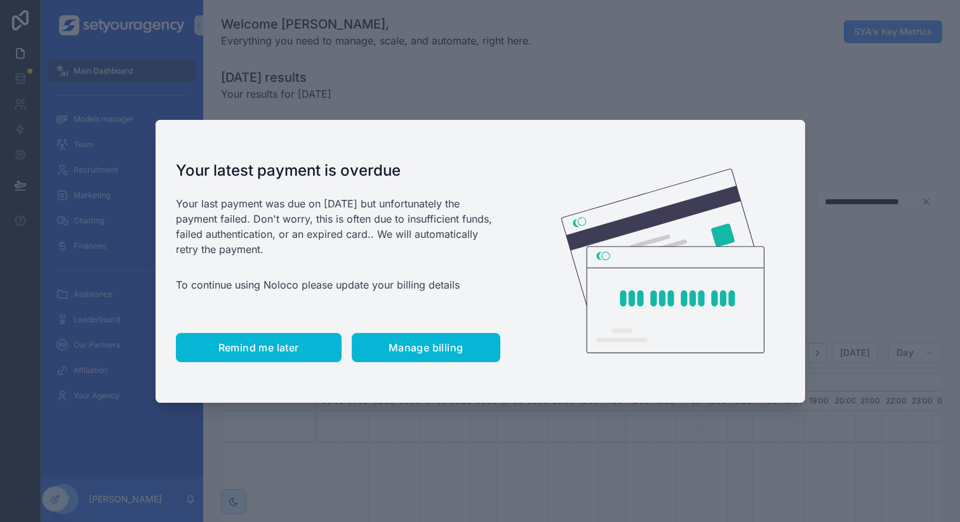
scroll to position [0, 4306]
click at [249, 347] on span "Remind me later" at bounding box center [258, 348] width 81 height 13
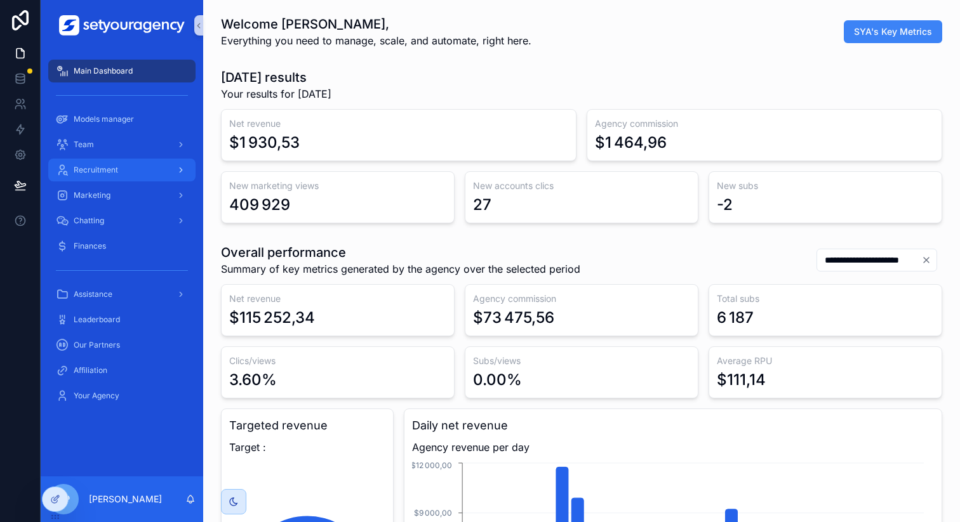
click at [131, 176] on div "Recruitment" at bounding box center [122, 170] width 132 height 20
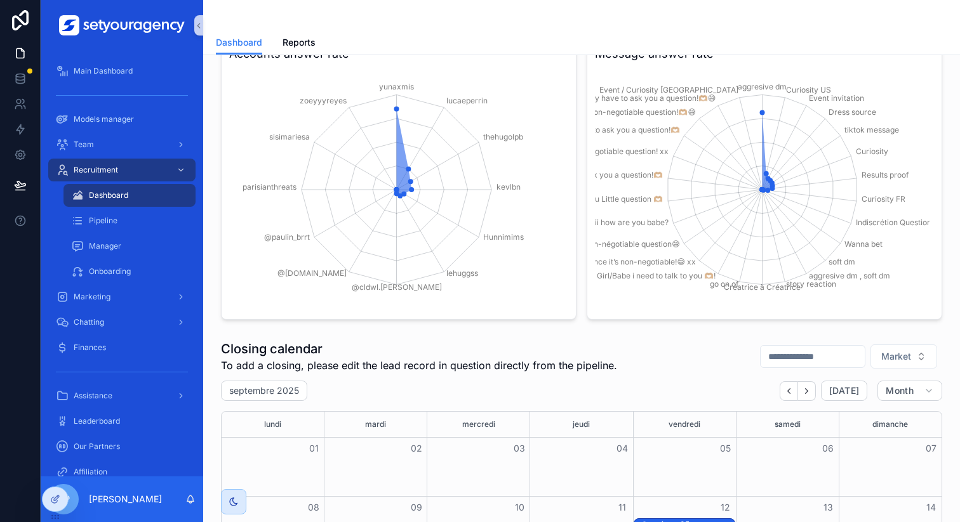
scroll to position [575, 0]
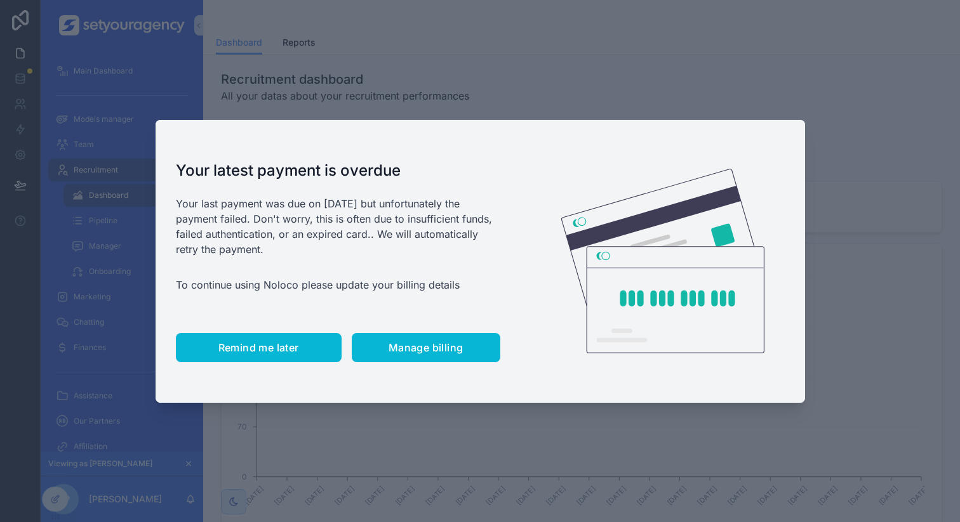
click at [239, 347] on span "Remind me later" at bounding box center [258, 348] width 81 height 13
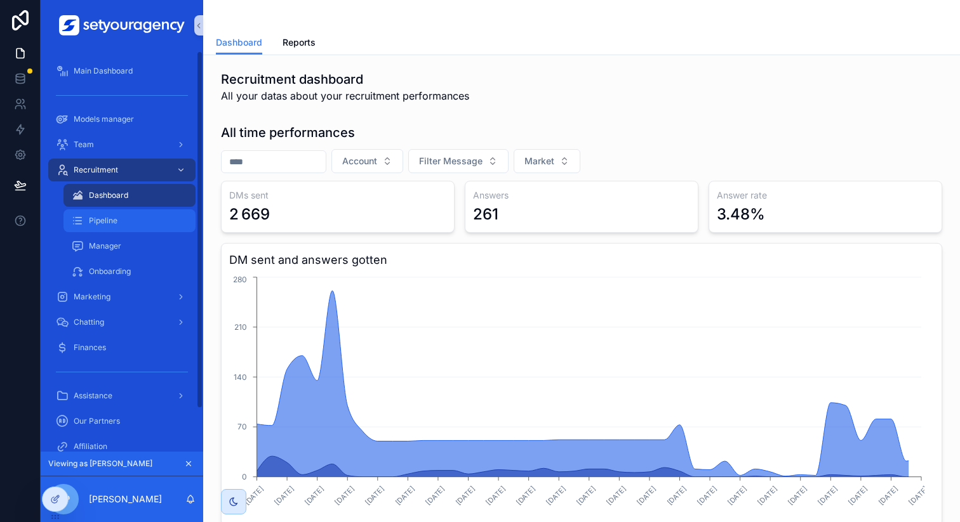
click at [183, 221] on div "Pipeline" at bounding box center [129, 221] width 117 height 20
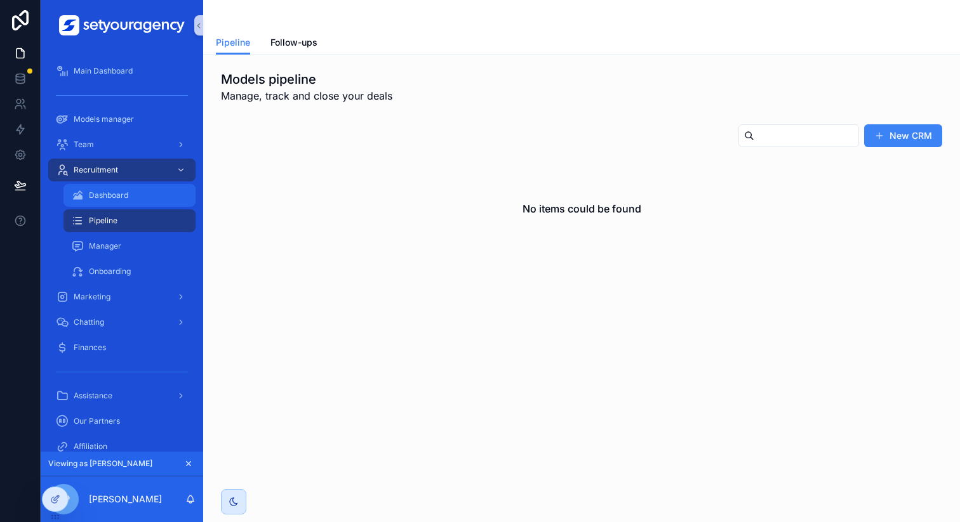
click at [160, 190] on div "Dashboard" at bounding box center [129, 195] width 117 height 20
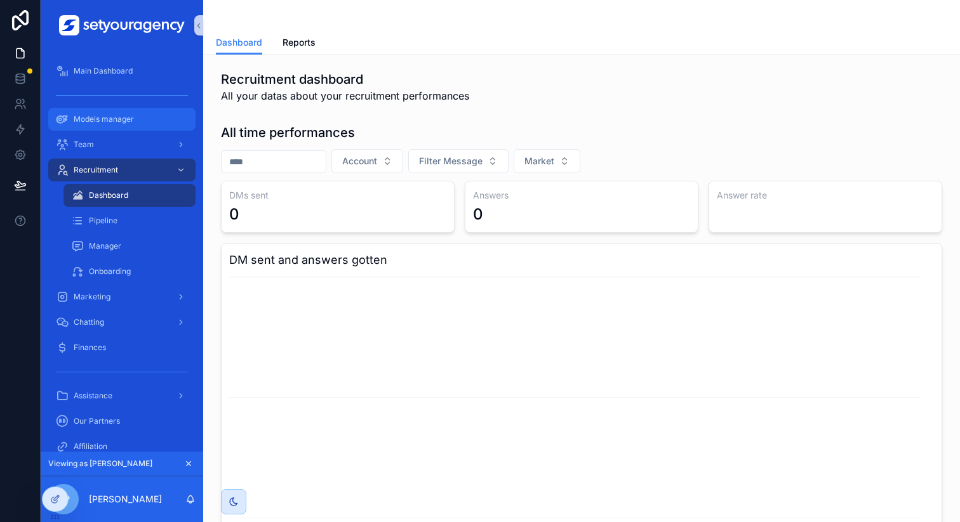
click at [142, 123] on div "Models manager" at bounding box center [122, 119] width 132 height 20
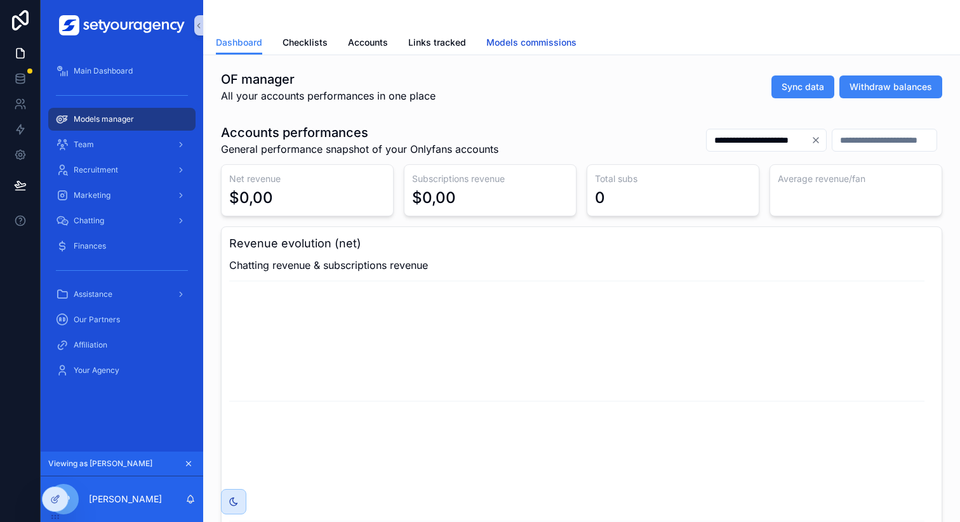
click at [510, 47] on span "Models commissions" at bounding box center [531, 42] width 90 height 13
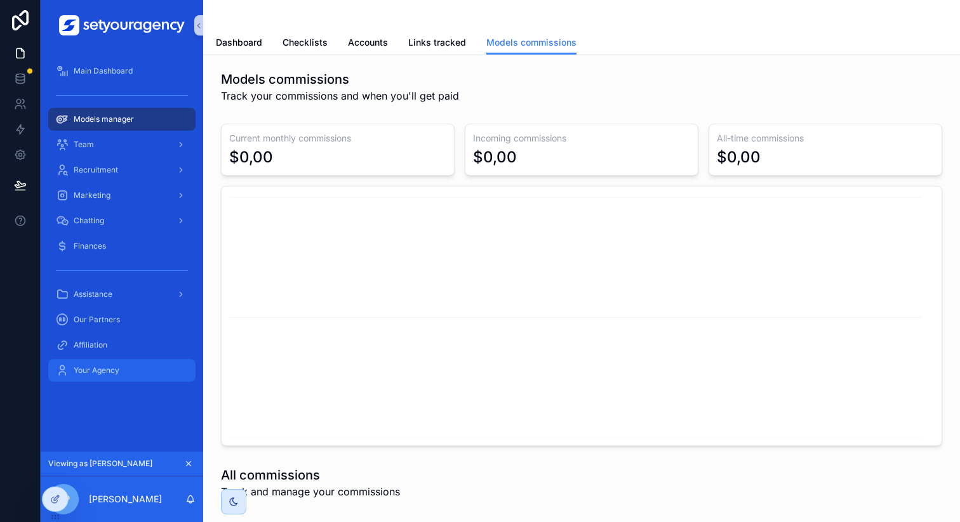
click at [116, 366] on span "Your Agency" at bounding box center [97, 371] width 46 height 10
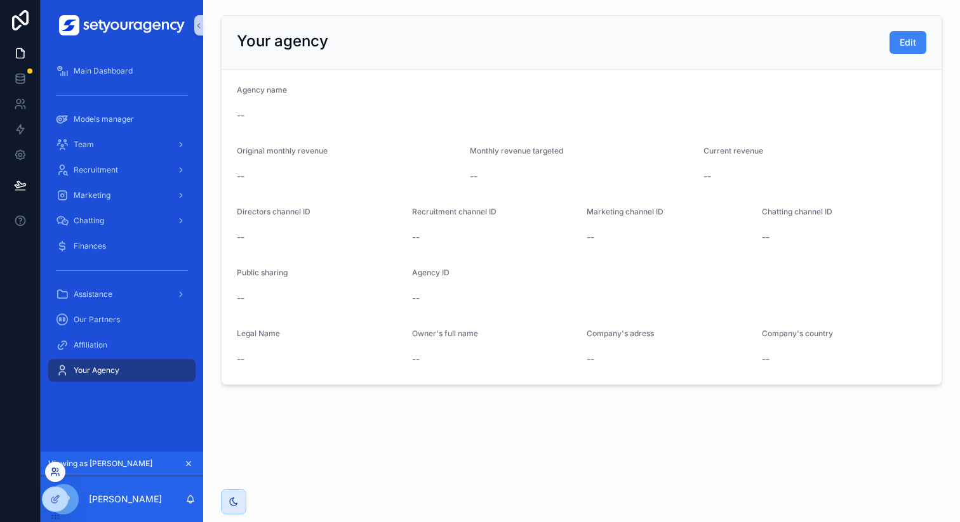
click at [56, 470] on icon at bounding box center [55, 472] width 10 height 10
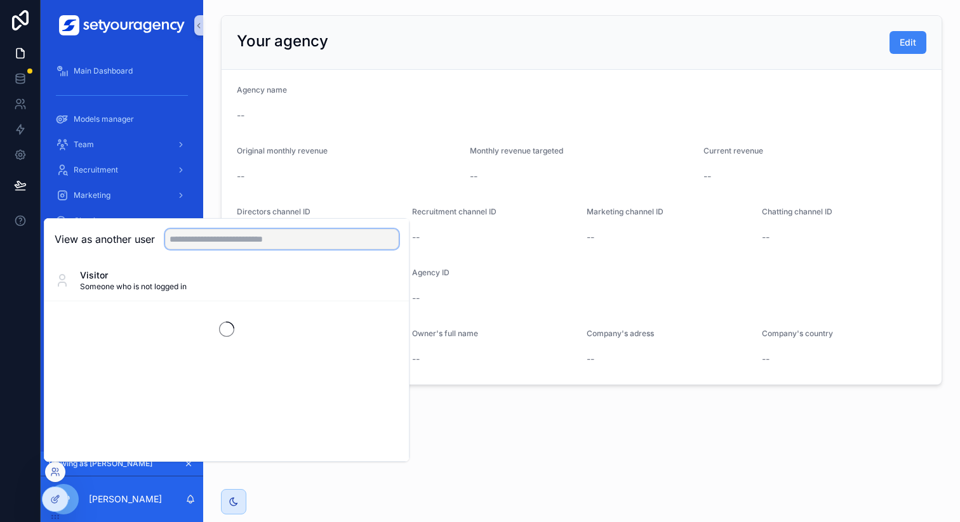
click at [260, 241] on input "text" at bounding box center [282, 239] width 234 height 20
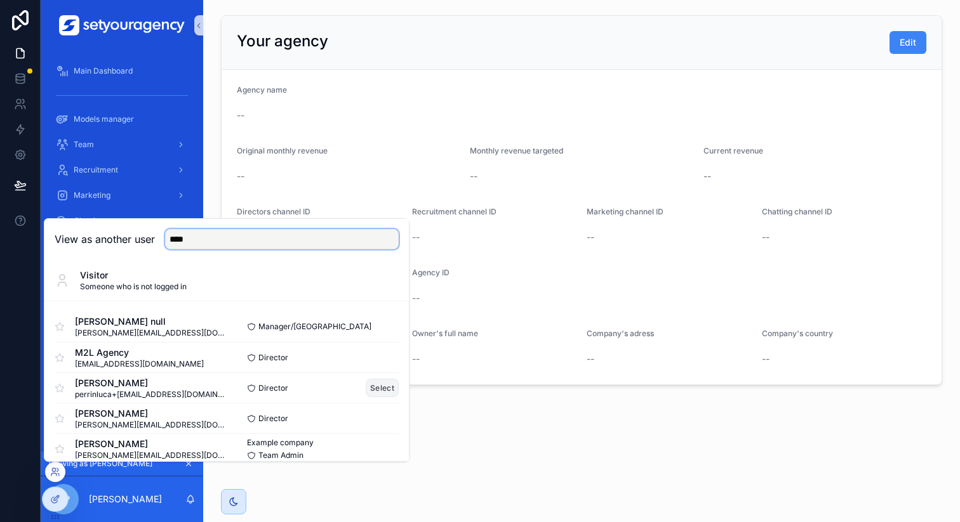
scroll to position [13, 0]
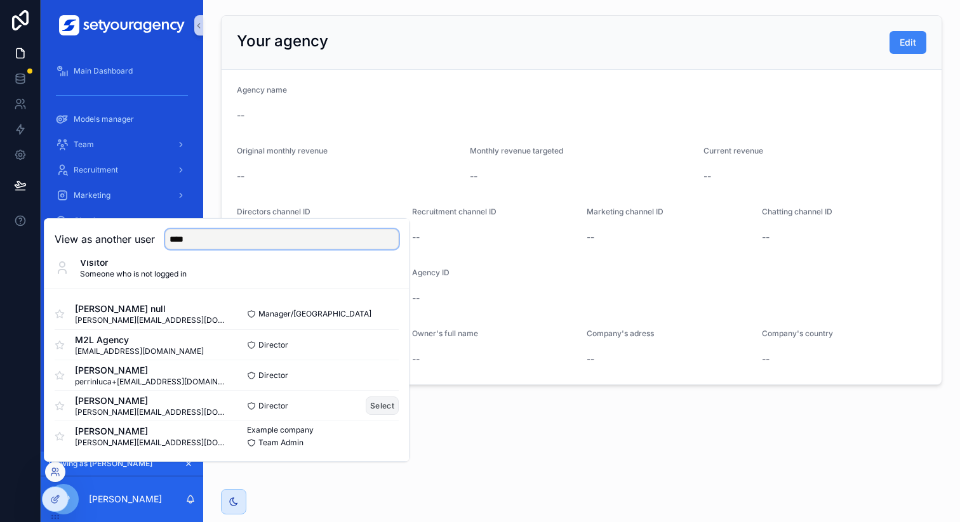
type input "****"
click at [375, 408] on button "Select" at bounding box center [382, 406] width 33 height 18
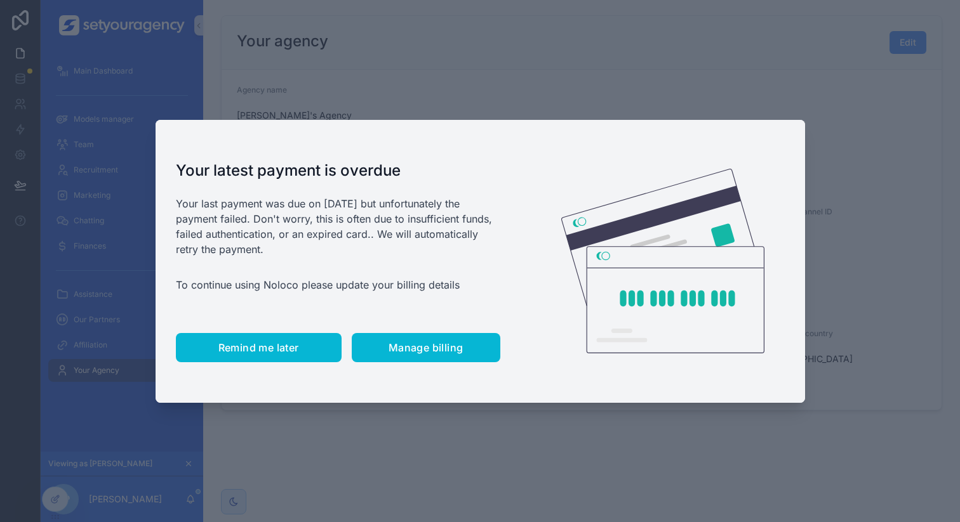
click at [254, 342] on span "Remind me later" at bounding box center [258, 348] width 81 height 13
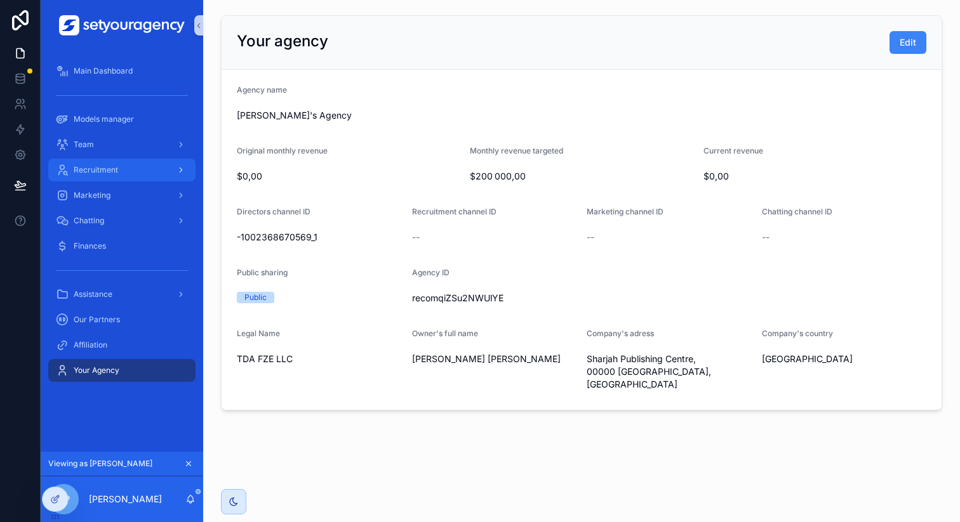
click at [129, 167] on div "Recruitment" at bounding box center [122, 170] width 132 height 20
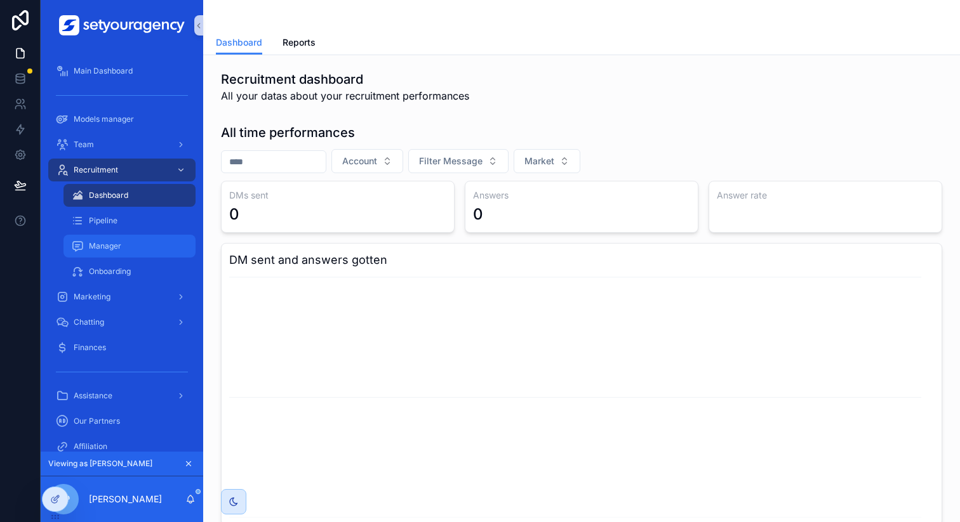
click at [138, 246] on div "Manager" at bounding box center [129, 246] width 117 height 20
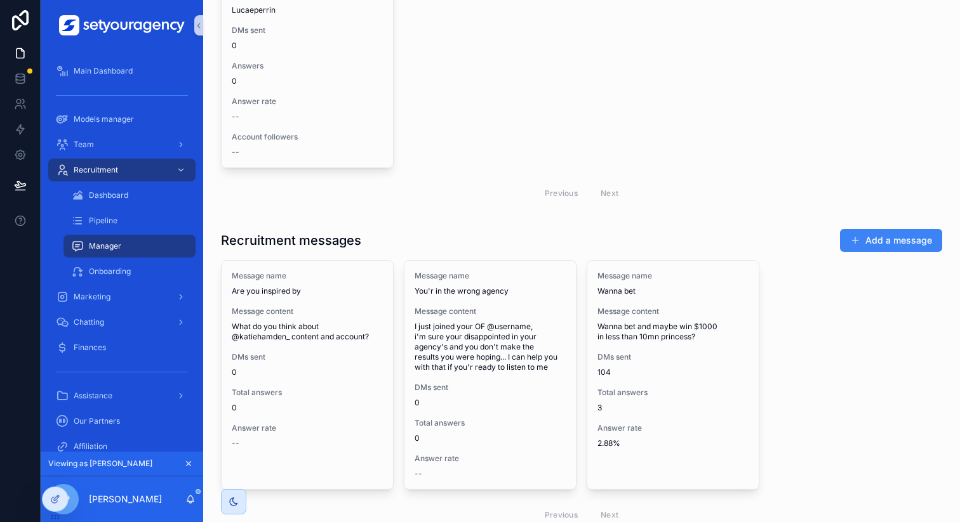
scroll to position [178, 0]
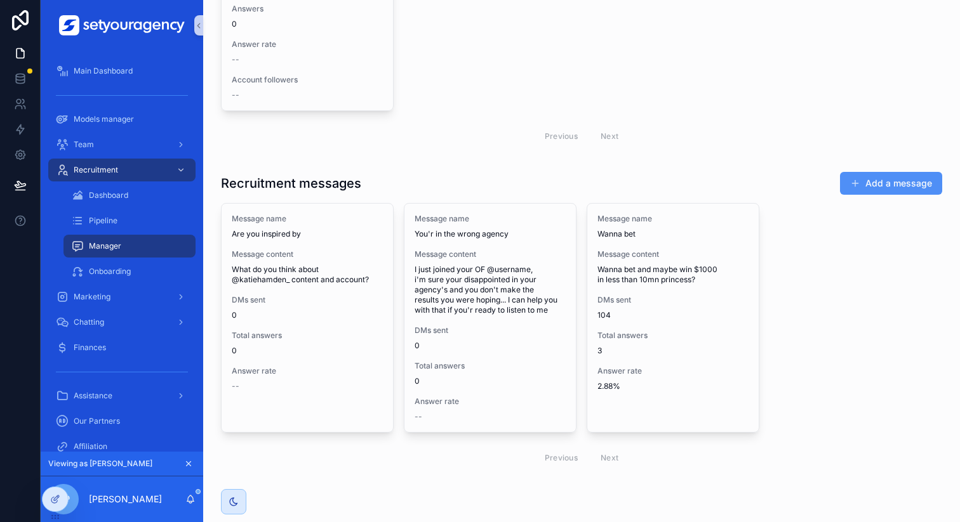
click at [889, 178] on button "Add a message" at bounding box center [891, 183] width 102 height 23
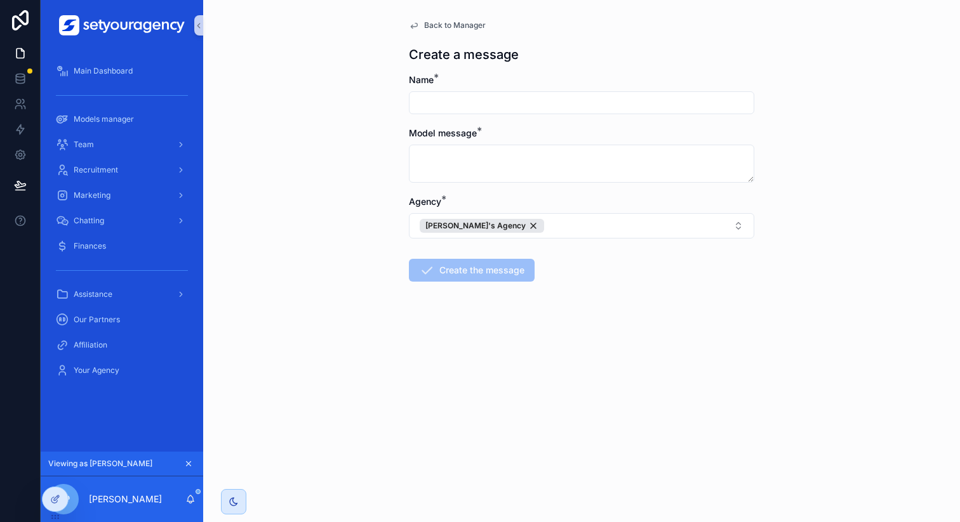
click at [496, 103] on input "scrollable content" at bounding box center [581, 103] width 344 height 18
type input "*******"
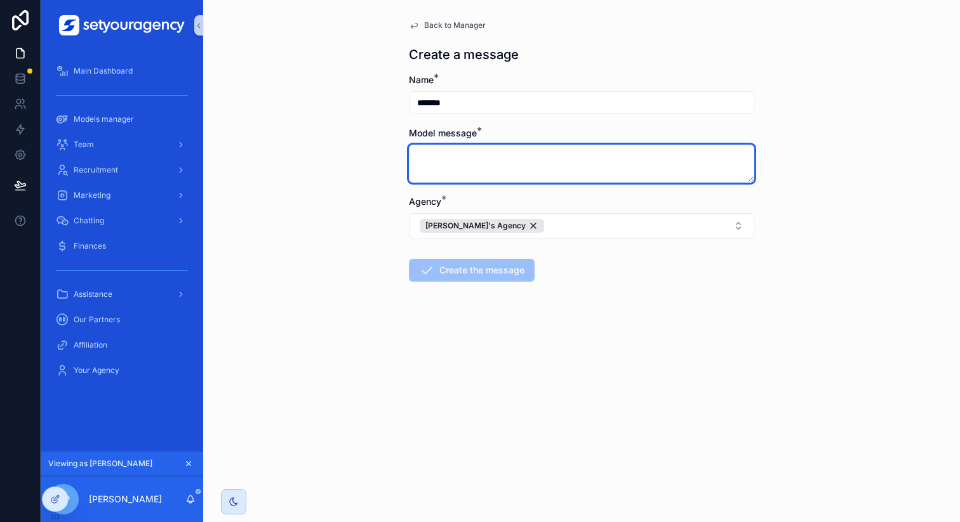
click at [482, 160] on textarea "scrollable content" at bounding box center [581, 164] width 345 height 38
paste textarea "**********"
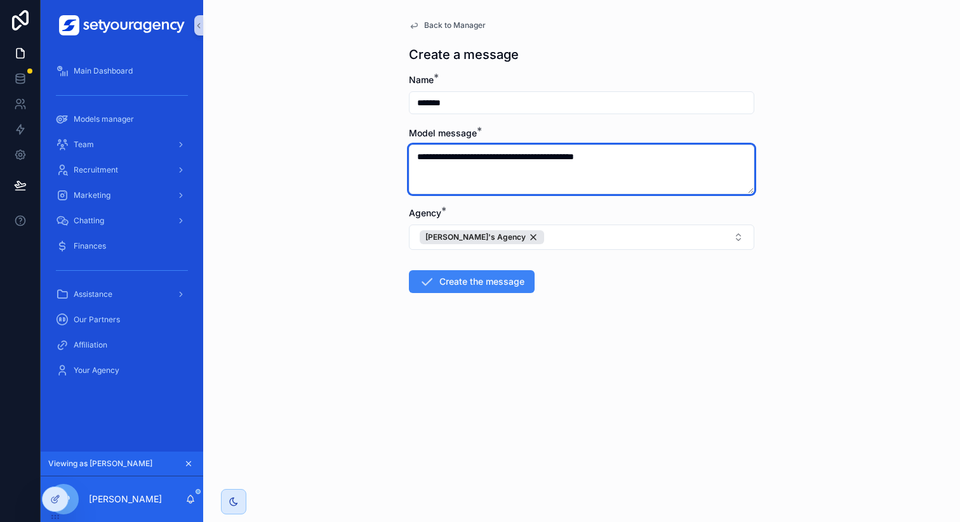
type textarea "**********"
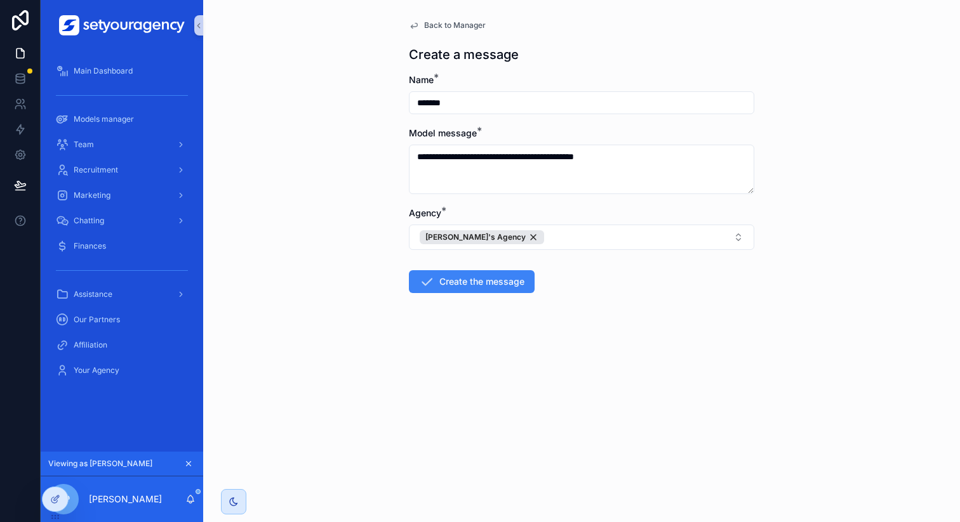
click at [487, 107] on input "*******" at bounding box center [581, 103] width 344 height 18
type input "**********"
click at [470, 281] on button "Create the message" at bounding box center [472, 281] width 126 height 23
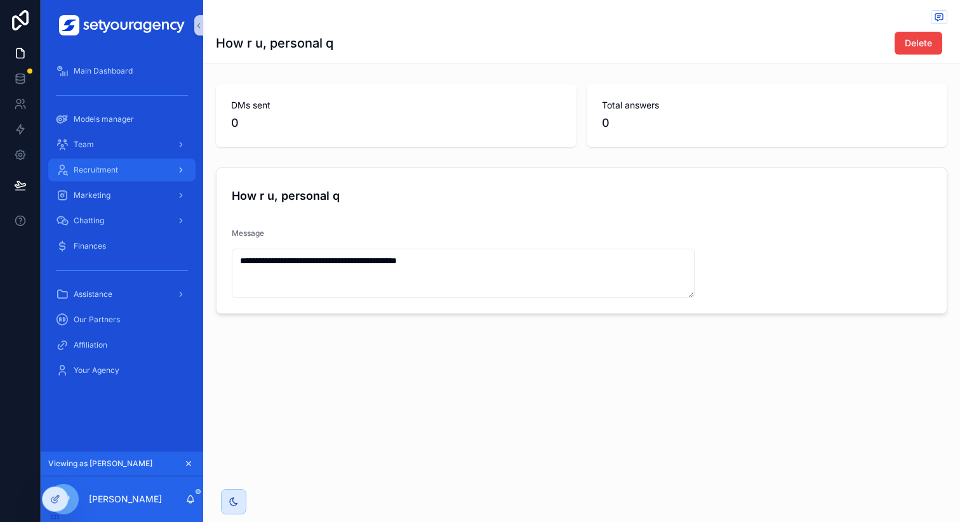
click at [129, 167] on div "Recruitment" at bounding box center [122, 170] width 132 height 20
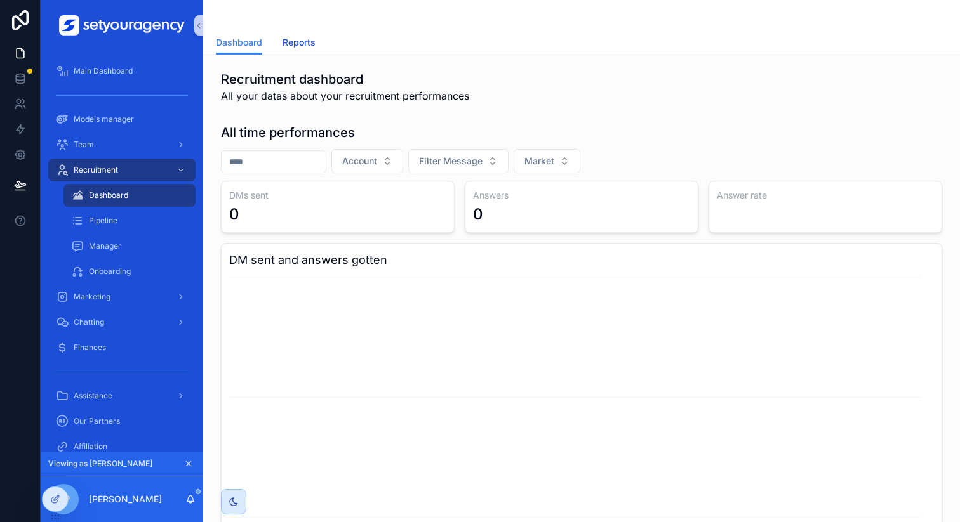
click at [305, 47] on span "Reports" at bounding box center [298, 42] width 33 height 13
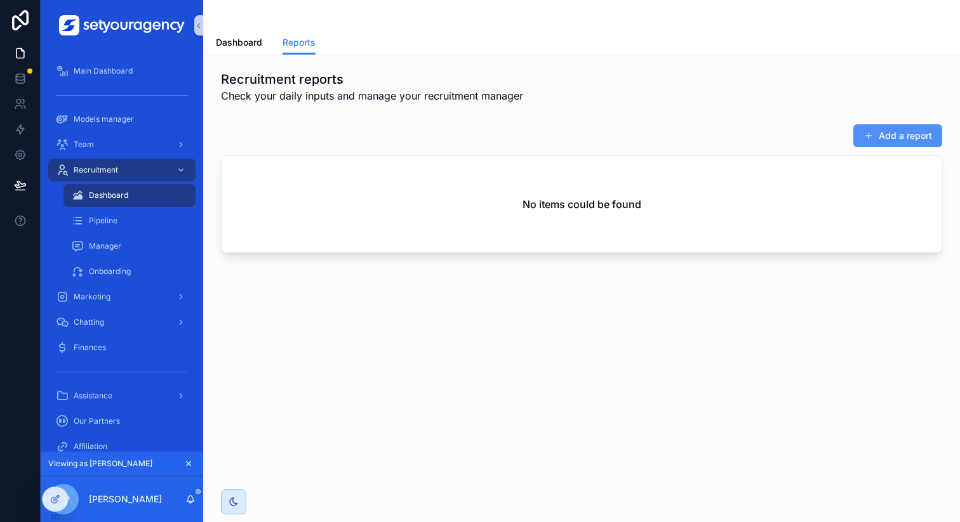
click at [874, 138] on button "Add a report" at bounding box center [897, 135] width 89 height 23
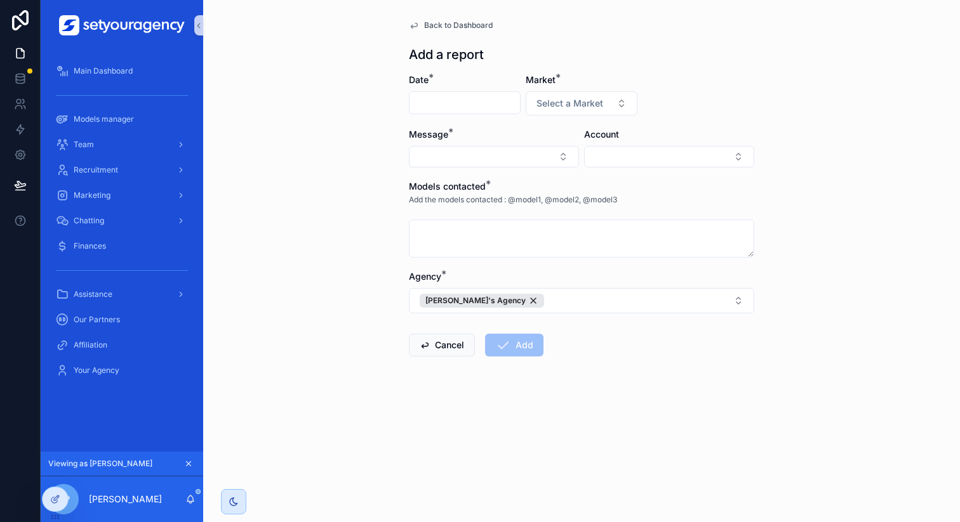
click at [432, 100] on input "scrollable content" at bounding box center [464, 103] width 110 height 18
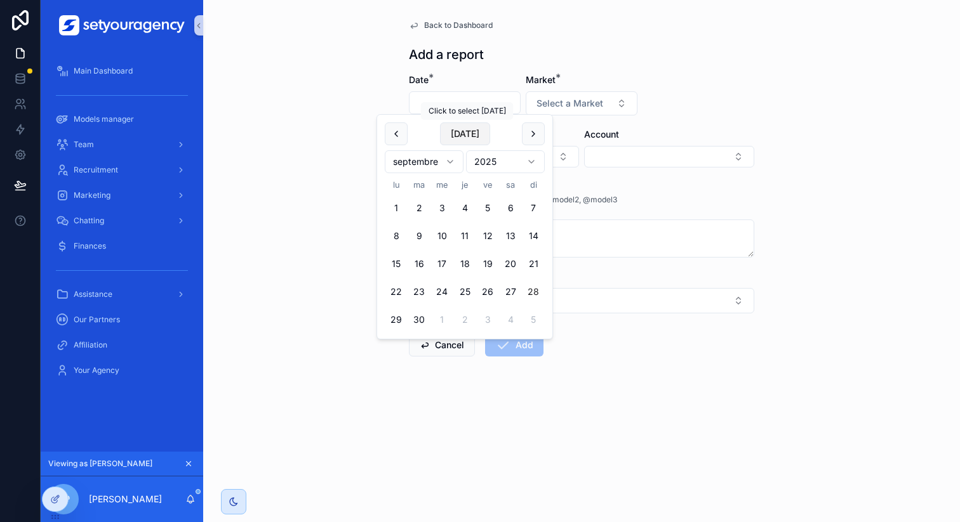
click at [470, 134] on button "[DATE]" at bounding box center [465, 134] width 50 height 23
type input "**********"
click at [583, 110] on button "Select a Market" at bounding box center [582, 103] width 112 height 24
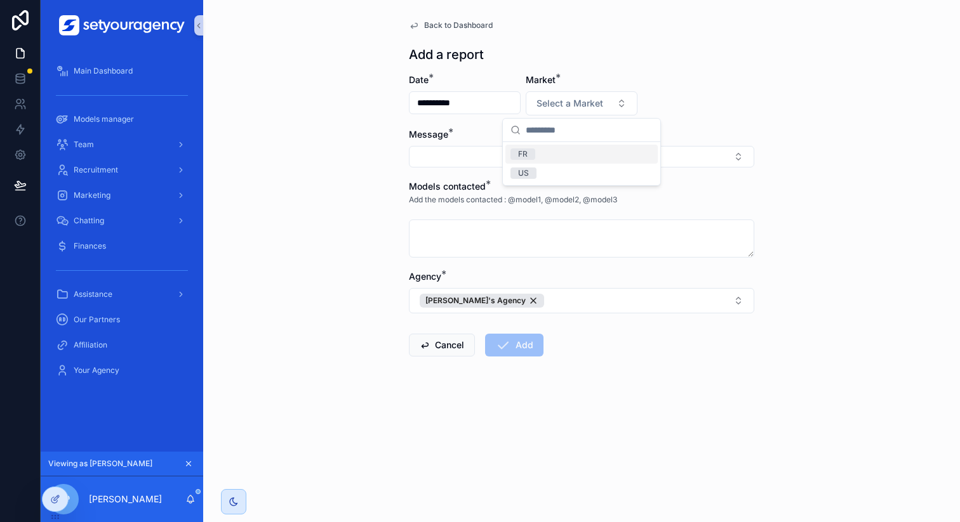
click at [563, 164] on div "US" at bounding box center [581, 173] width 152 height 19
click at [507, 154] on button "Select Button" at bounding box center [494, 157] width 170 height 22
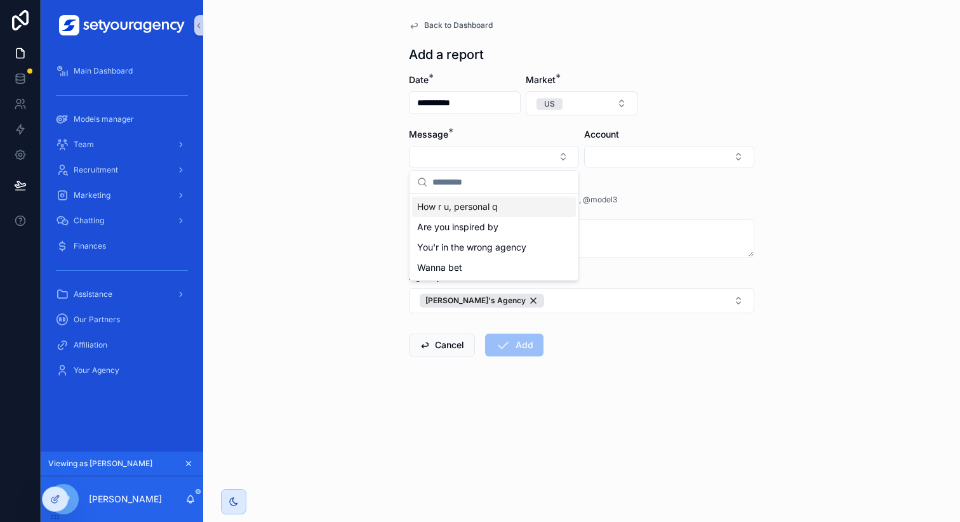
click at [484, 198] on div "How r u, personal q" at bounding box center [494, 207] width 164 height 20
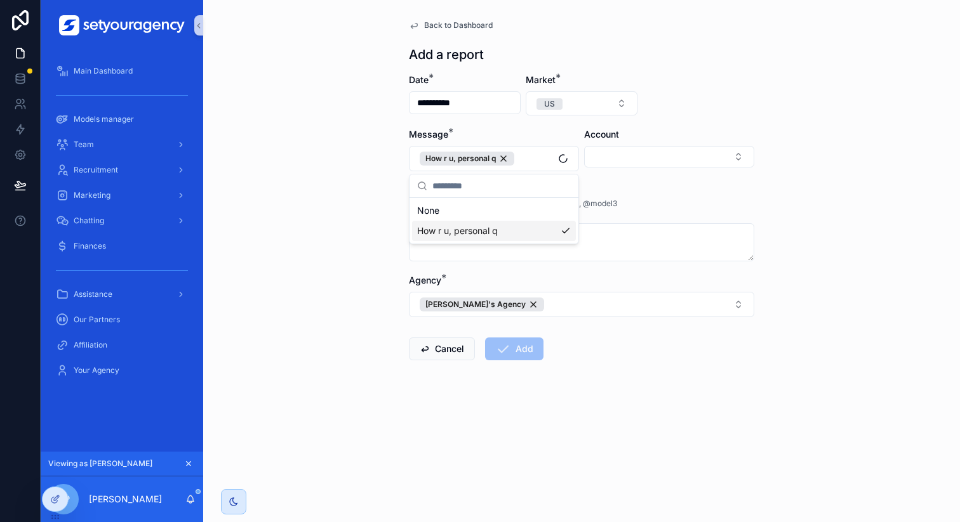
click at [639, 144] on div "Account" at bounding box center [669, 149] width 170 height 43
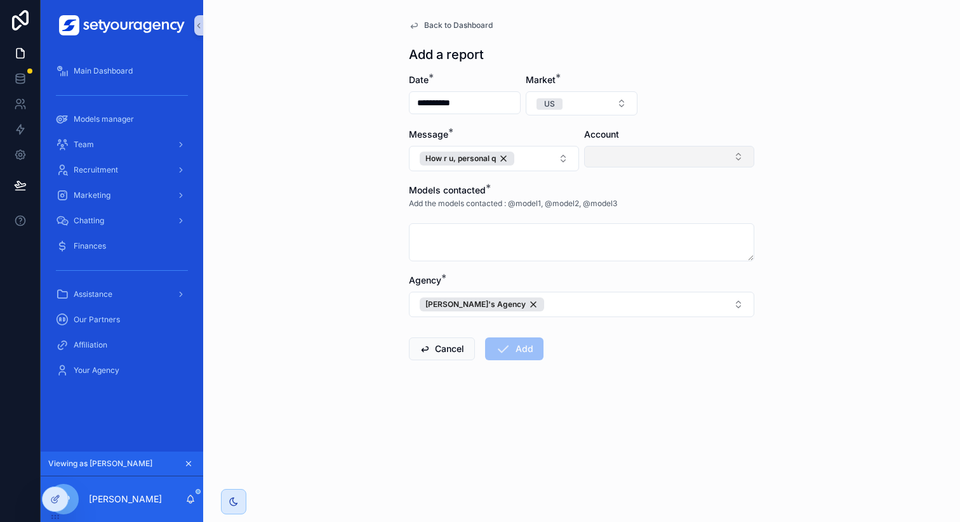
click at [639, 153] on button "Select Button" at bounding box center [669, 157] width 170 height 22
click at [628, 204] on span "Lucaeperrin" at bounding box center [617, 207] width 50 height 13
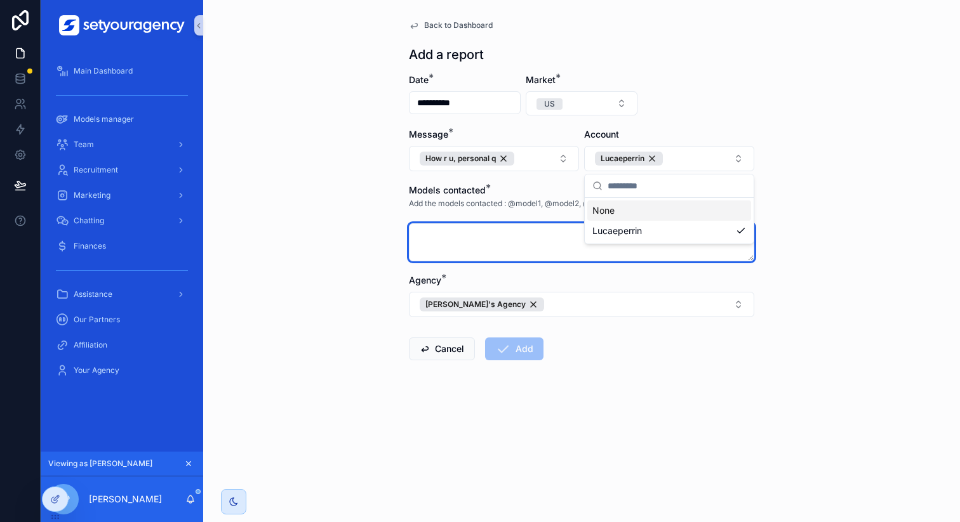
click at [505, 234] on textarea "scrollable content" at bounding box center [581, 242] width 345 height 38
paste textarea "**********"
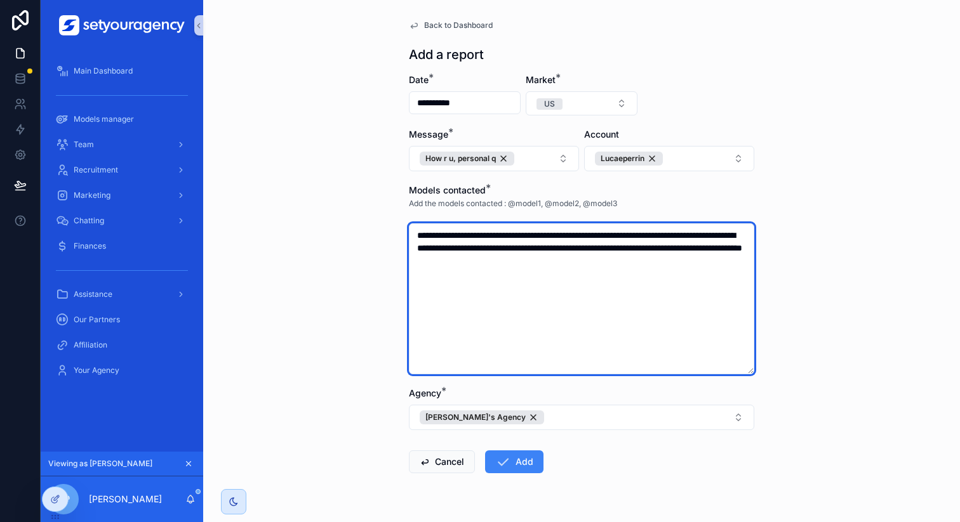
type textarea "**********"
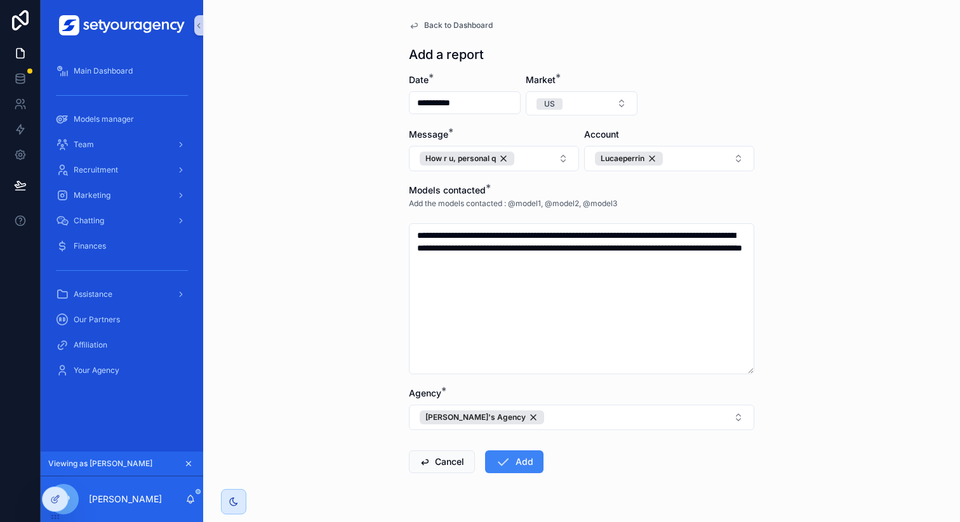
click at [319, 302] on div "**********" at bounding box center [581, 261] width 757 height 522
click at [508, 460] on button "Add" at bounding box center [514, 462] width 58 height 23
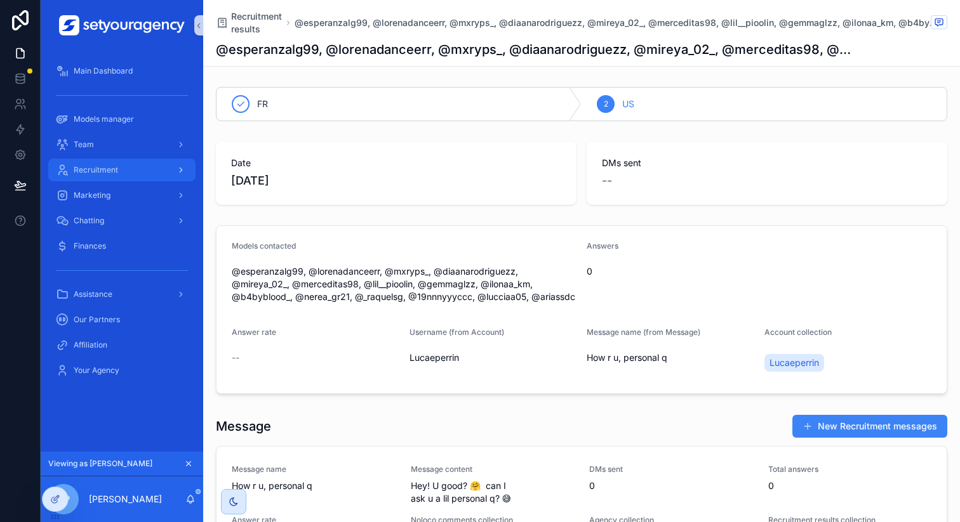
click at [150, 171] on div "Recruitment" at bounding box center [122, 170] width 132 height 20
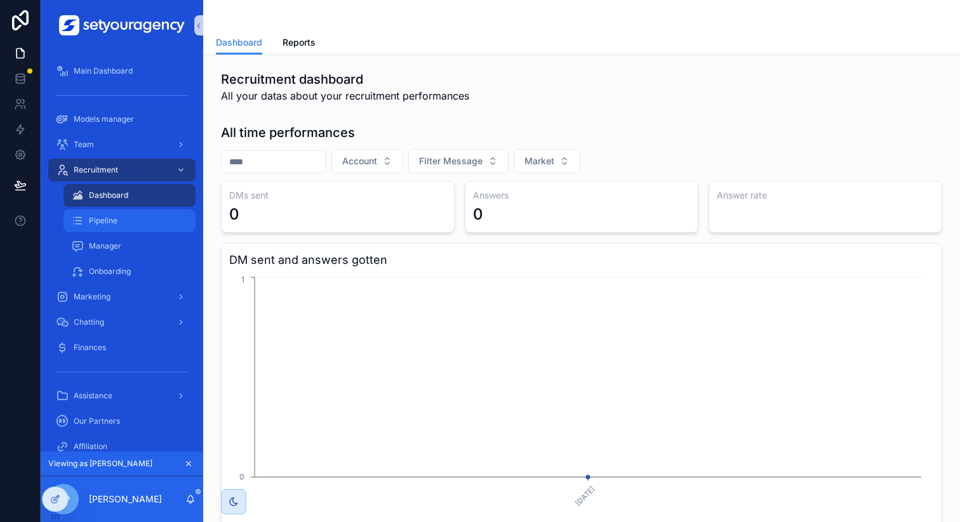
click at [138, 219] on div "Pipeline" at bounding box center [129, 221] width 117 height 20
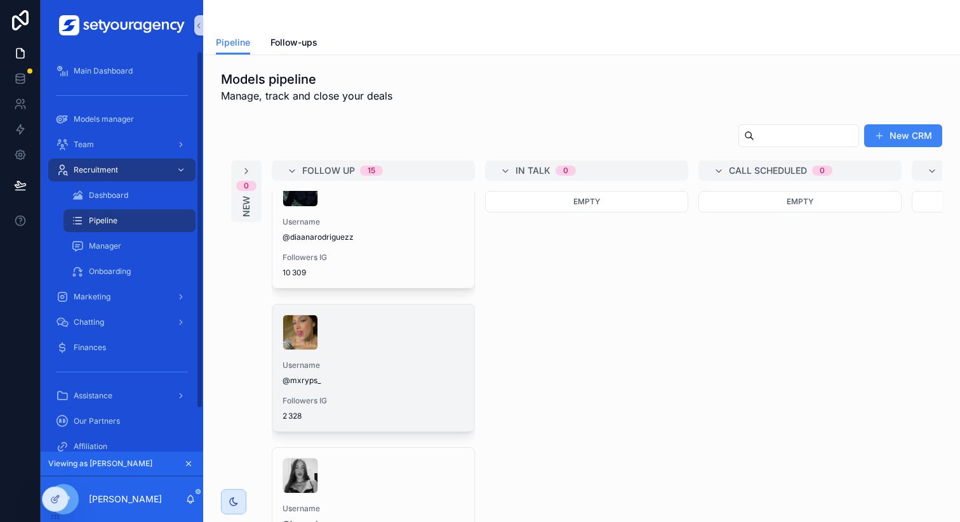
scroll to position [1406, 0]
